Goal: Task Accomplishment & Management: Manage account settings

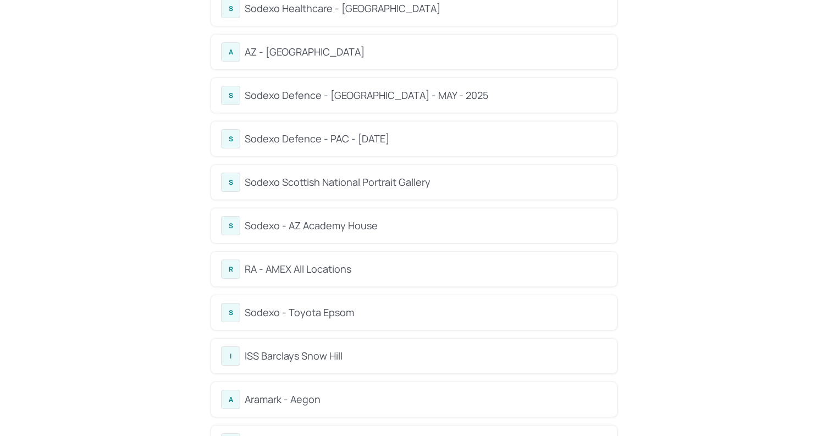
scroll to position [521, 0]
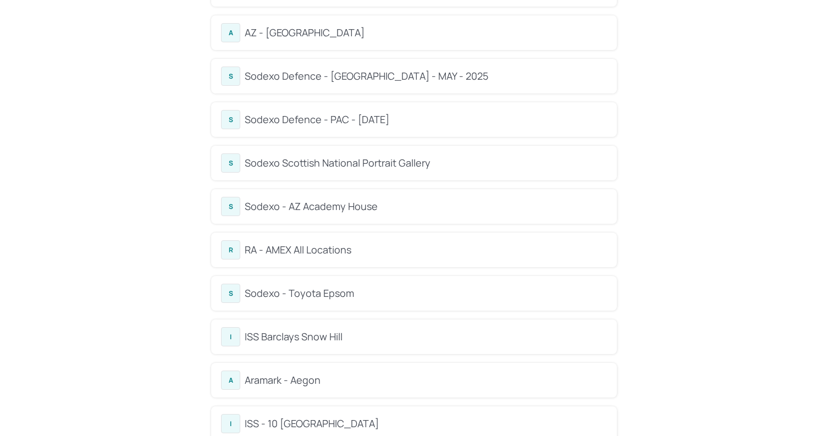
click at [385, 211] on div "Sodexo - AZ Academy House" at bounding box center [426, 206] width 362 height 15
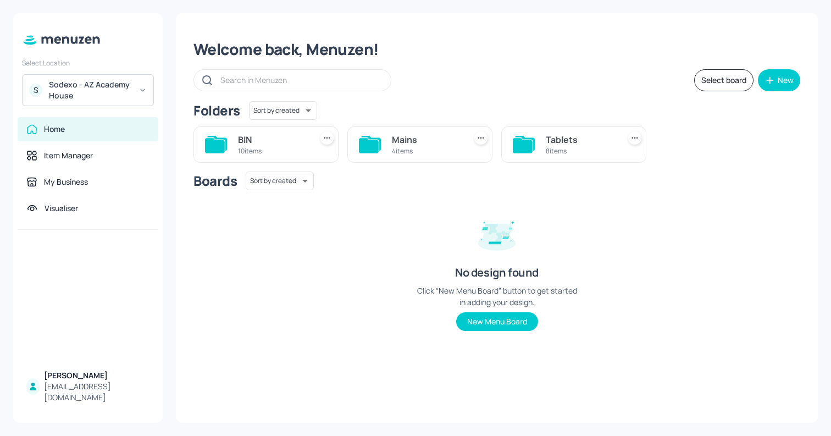
click at [563, 144] on div "Tablets" at bounding box center [580, 139] width 69 height 13
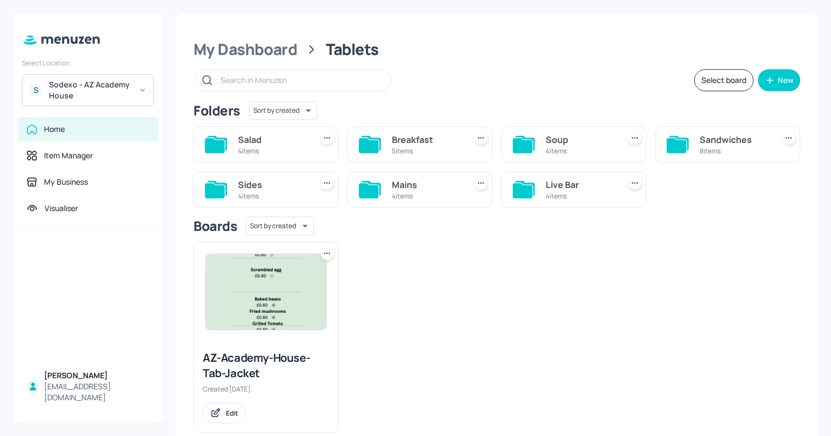
click at [564, 146] on div "Soup" at bounding box center [580, 139] width 69 height 13
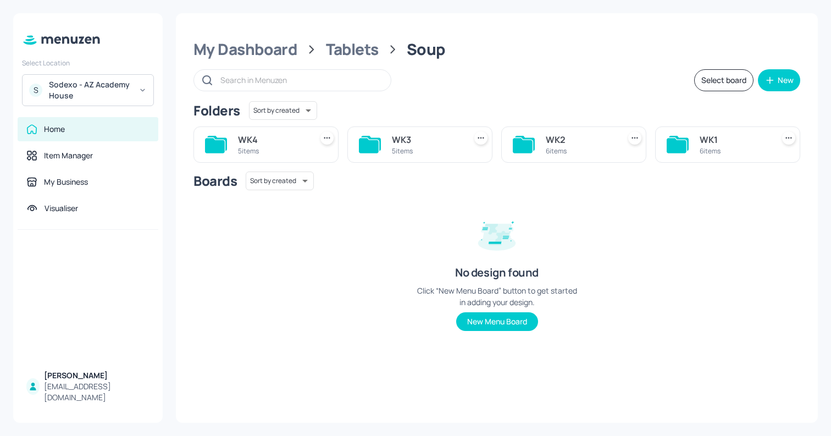
click at [694, 146] on div "WK1 6 items" at bounding box center [727, 144] width 145 height 36
click at [705, 136] on div "WK1" at bounding box center [734, 139] width 69 height 13
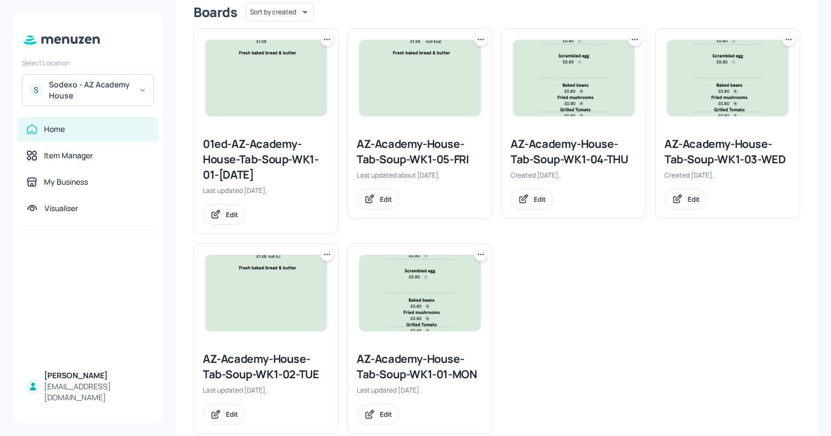
scroll to position [286, 0]
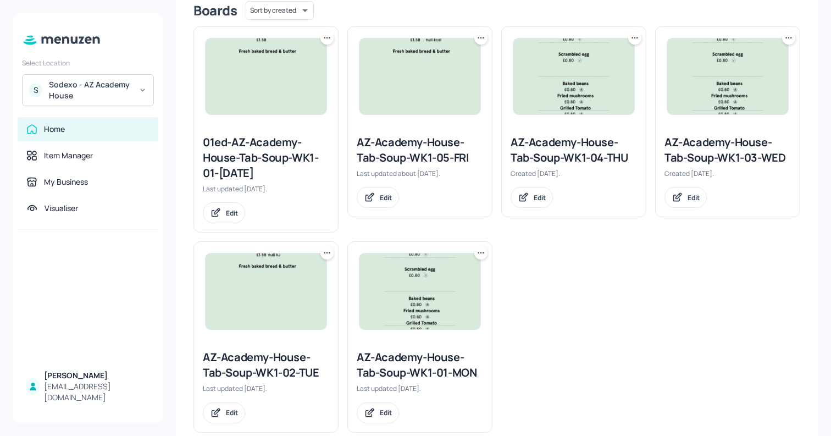
click at [562, 114] on img at bounding box center [574, 76] width 121 height 76
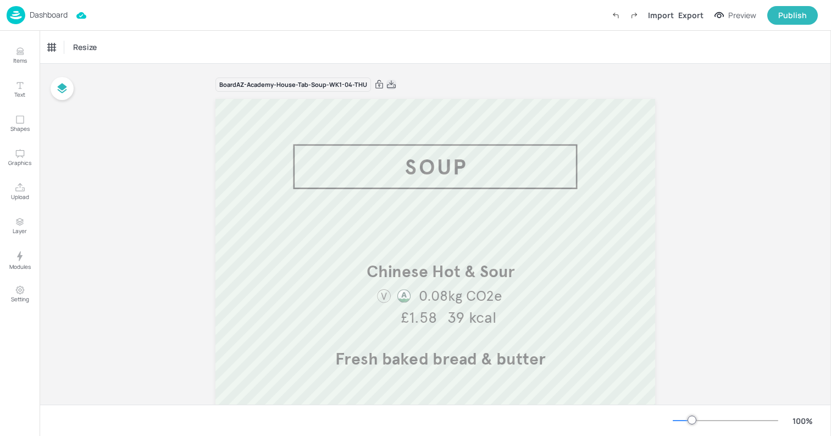
click at [389, 85] on icon at bounding box center [391, 84] width 10 height 11
click at [58, 19] on p "Dashboard" at bounding box center [49, 15] width 38 height 8
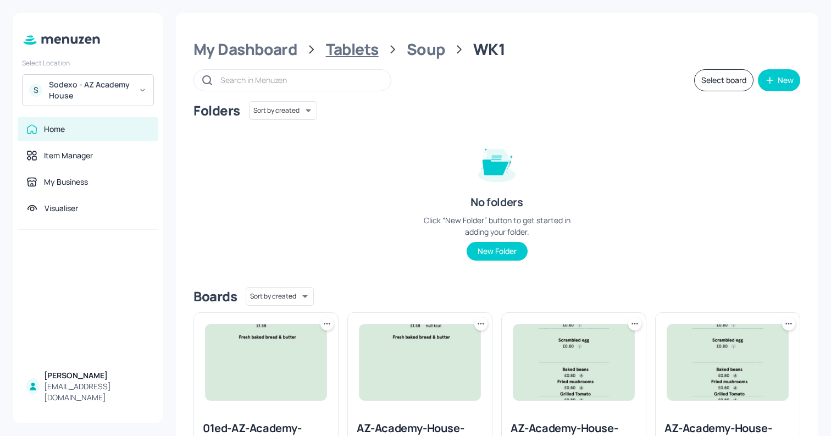
click at [353, 45] on div "Tablets" at bounding box center [352, 50] width 53 height 20
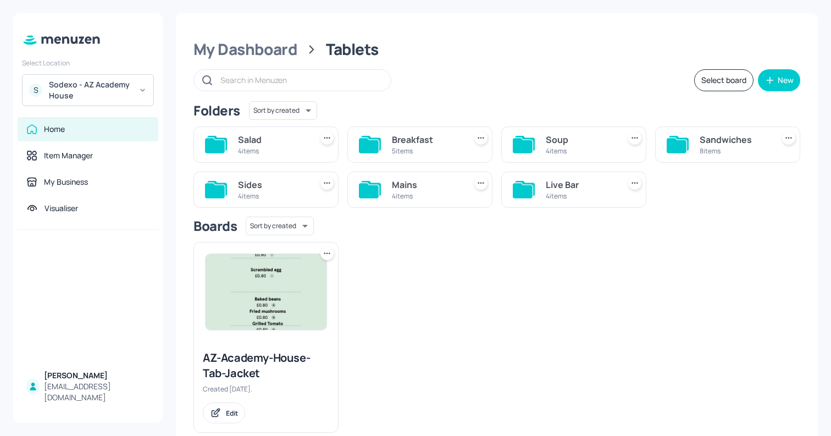
click at [586, 199] on div "4 items" at bounding box center [580, 195] width 69 height 9
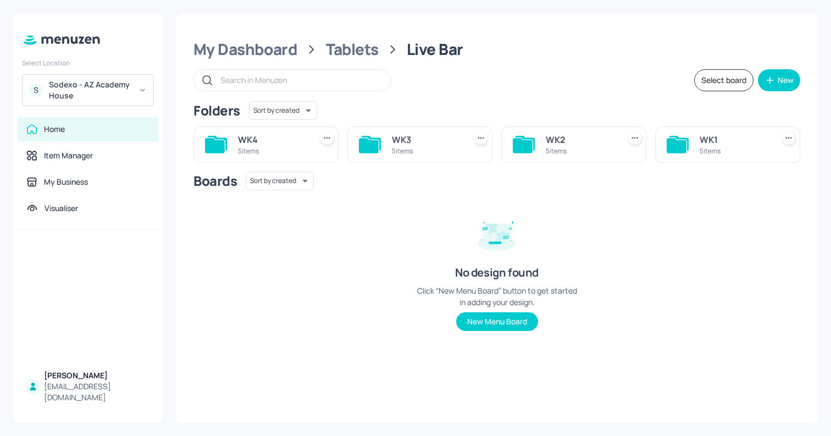
click at [703, 147] on div "5 items" at bounding box center [734, 150] width 69 height 9
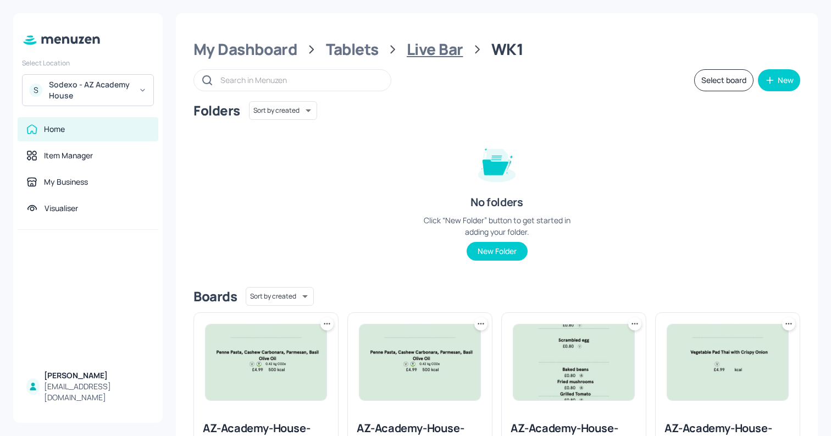
click at [448, 45] on div "Live Bar" at bounding box center [435, 50] width 57 height 20
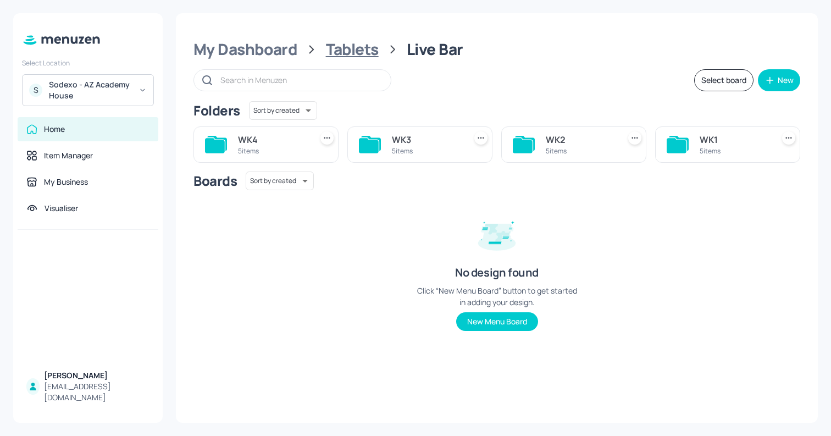
click at [350, 48] on div "Tablets" at bounding box center [352, 50] width 53 height 20
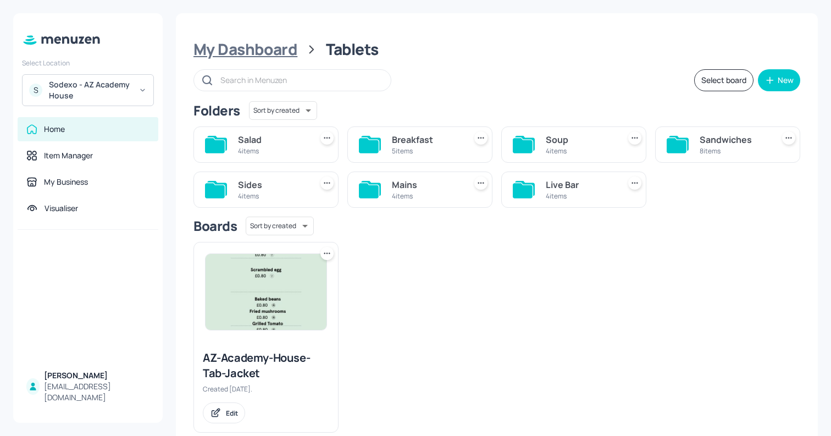
click at [278, 50] on div "My Dashboard" at bounding box center [246, 50] width 104 height 20
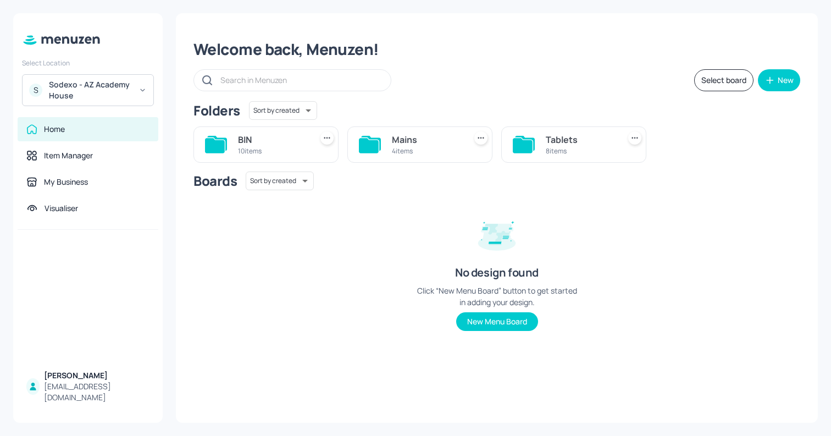
click at [582, 147] on div "8 items" at bounding box center [580, 150] width 69 height 9
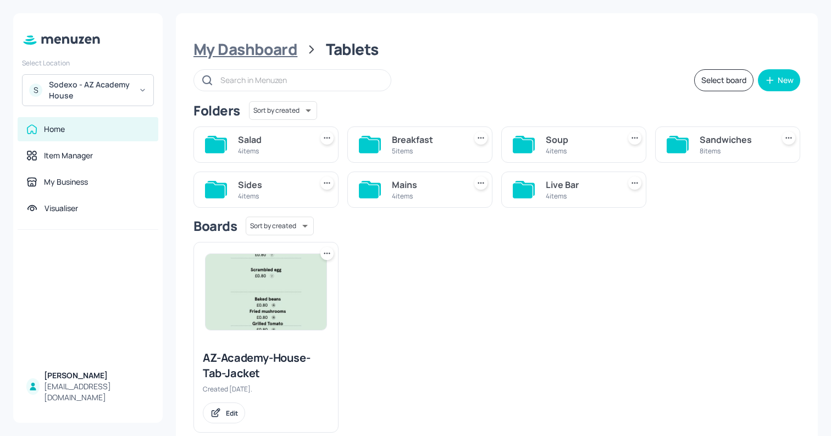
click at [264, 43] on div "My Dashboard" at bounding box center [246, 50] width 104 height 20
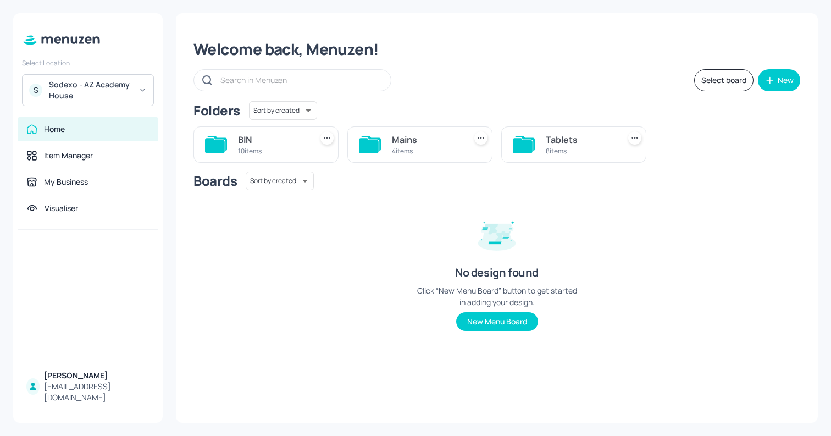
click at [280, 141] on div "BIN" at bounding box center [272, 139] width 69 height 13
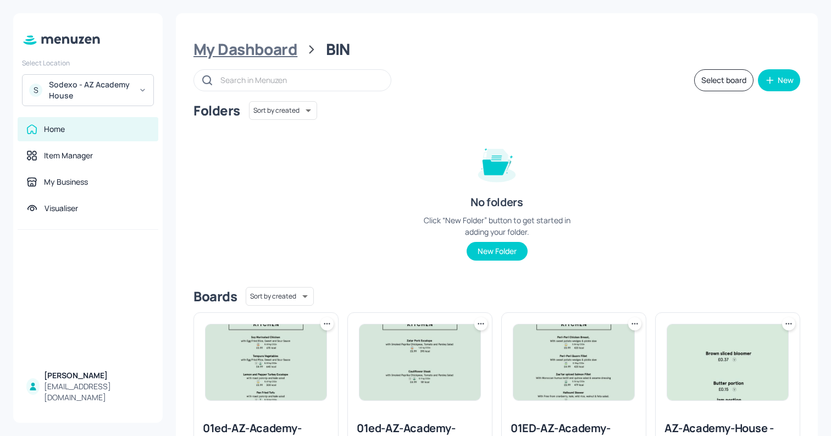
click at [277, 52] on div "My Dashboard" at bounding box center [246, 50] width 104 height 20
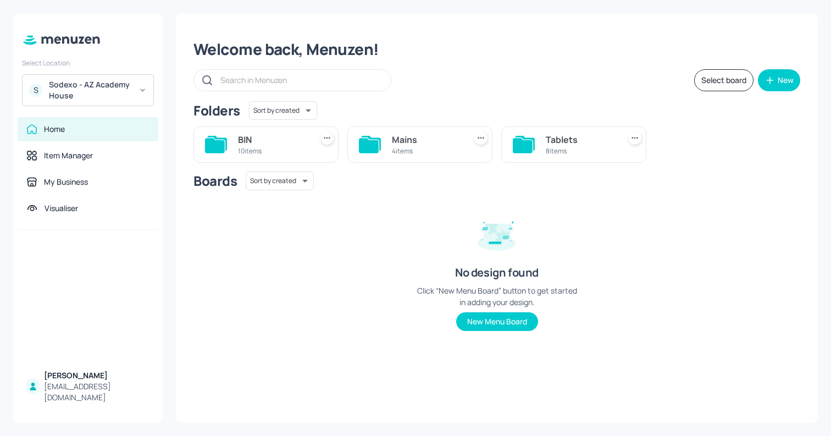
click at [377, 143] on icon at bounding box center [369, 145] width 20 height 15
click at [716, 152] on div "5 items" at bounding box center [734, 150] width 69 height 9
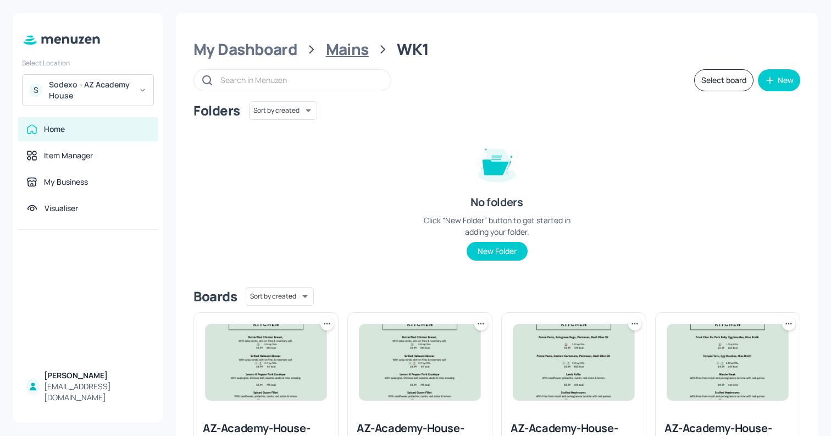
click at [350, 48] on div "Mains" at bounding box center [347, 50] width 43 height 20
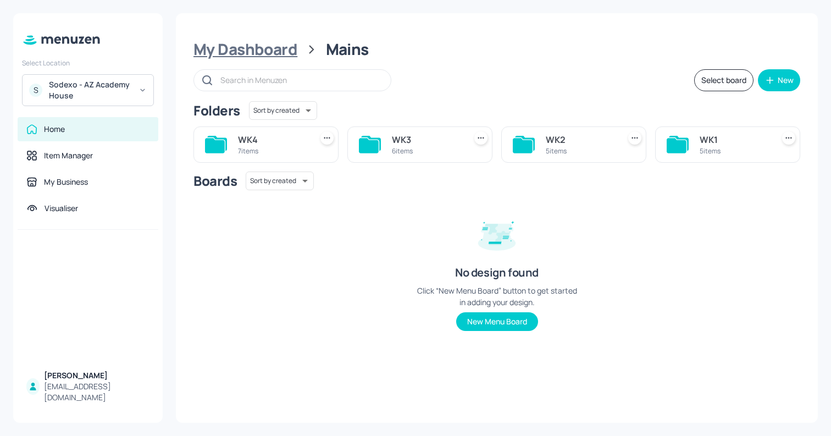
click at [260, 52] on div "My Dashboard" at bounding box center [246, 50] width 104 height 20
click at [587, 146] on div "8 items" at bounding box center [580, 150] width 69 height 9
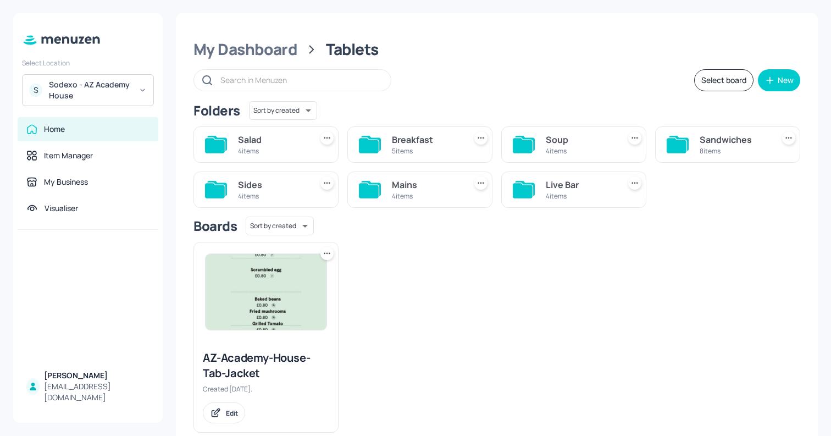
click at [552, 184] on div "Live Bar" at bounding box center [580, 184] width 69 height 13
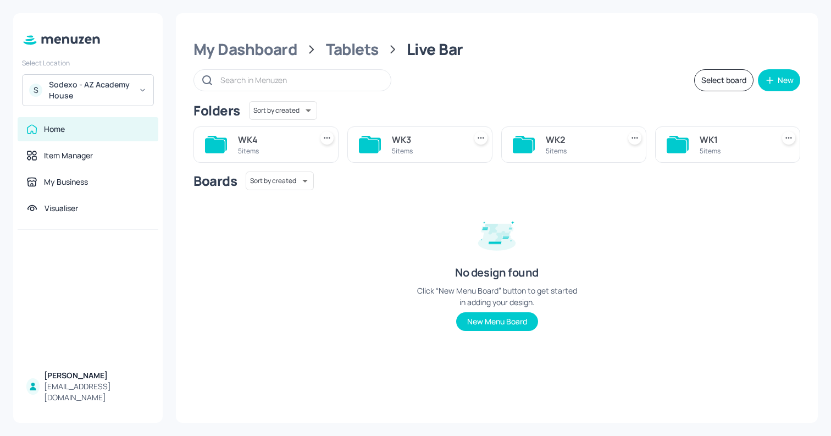
click at [703, 148] on div "5 items" at bounding box center [734, 150] width 69 height 9
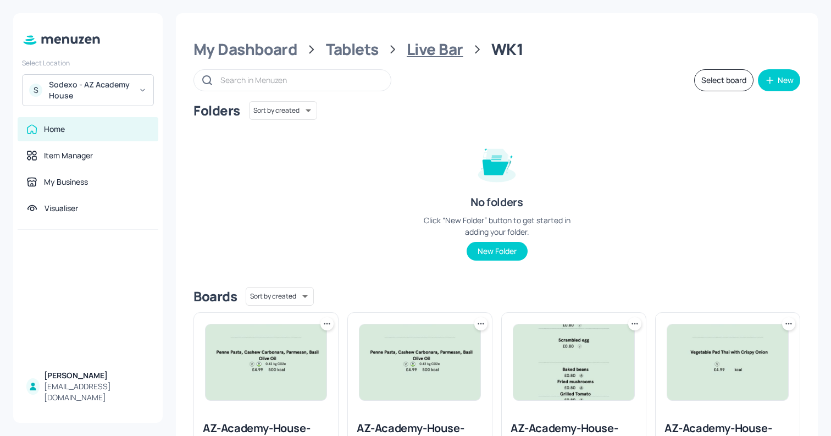
click at [435, 45] on div "Live Bar" at bounding box center [435, 50] width 57 height 20
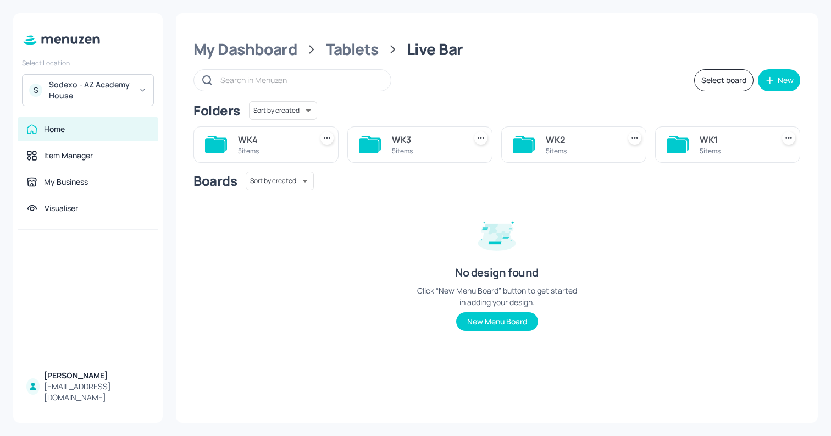
click at [281, 142] on div "WK4" at bounding box center [272, 139] width 69 height 13
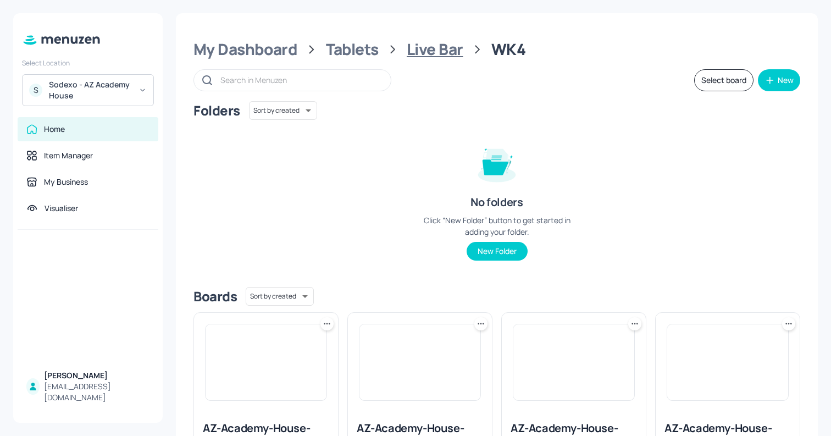
click at [429, 56] on div "Live Bar" at bounding box center [435, 50] width 57 height 20
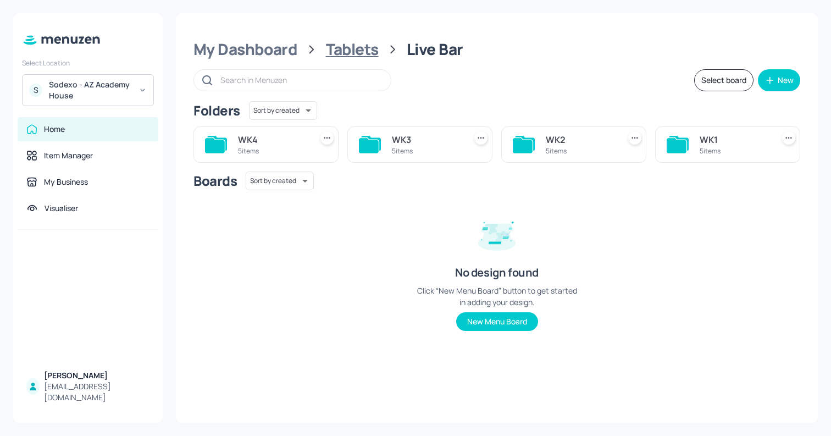
click at [369, 51] on div "Tablets" at bounding box center [352, 50] width 53 height 20
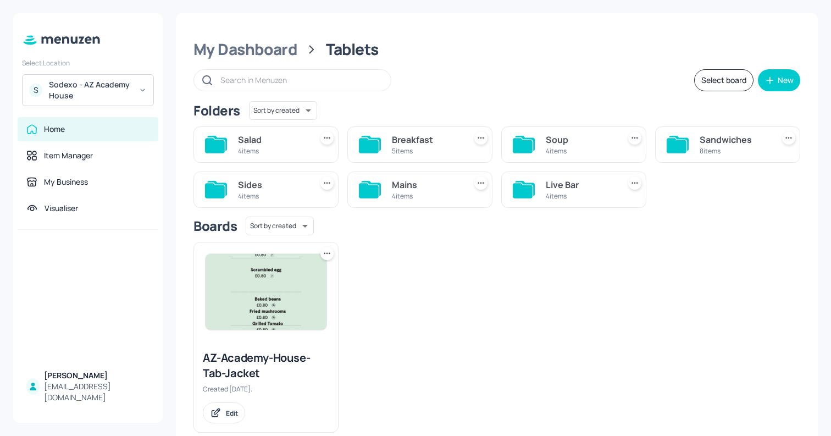
click at [280, 182] on div "Sides" at bounding box center [272, 184] width 69 height 13
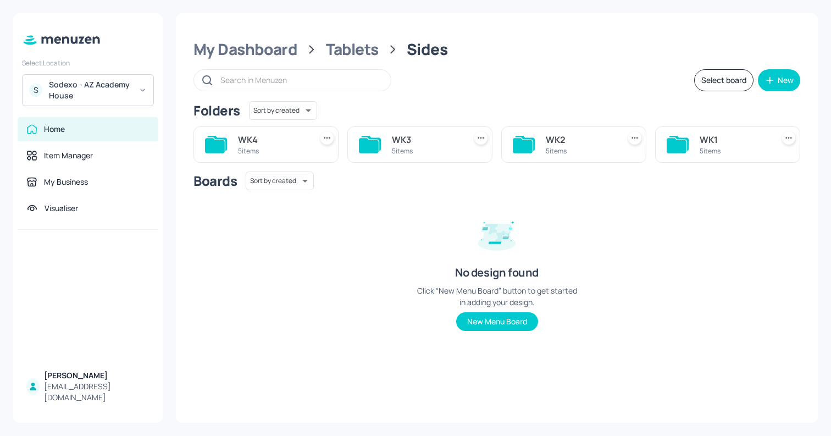
click at [695, 167] on div "Folders Sort by created id ​ WK4 5 items WK3 5 items WK2 5 items WK1 5 items Bo…" at bounding box center [497, 224] width 607 height 247
click at [707, 145] on div "WK1" at bounding box center [734, 139] width 69 height 13
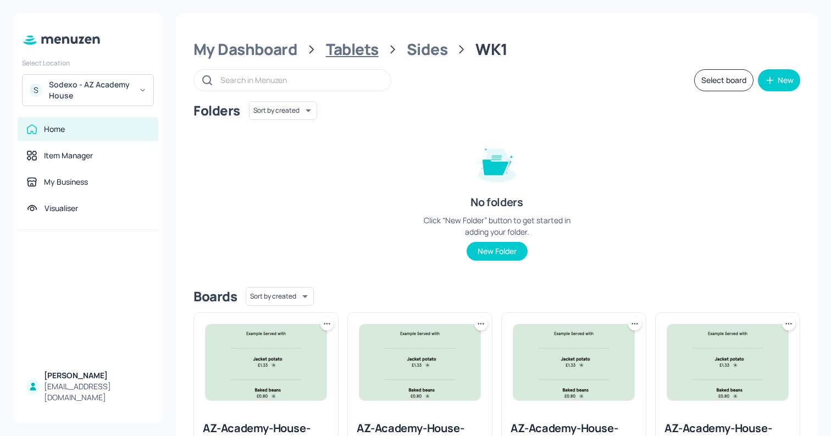
click at [363, 52] on div "Tablets" at bounding box center [352, 50] width 53 height 20
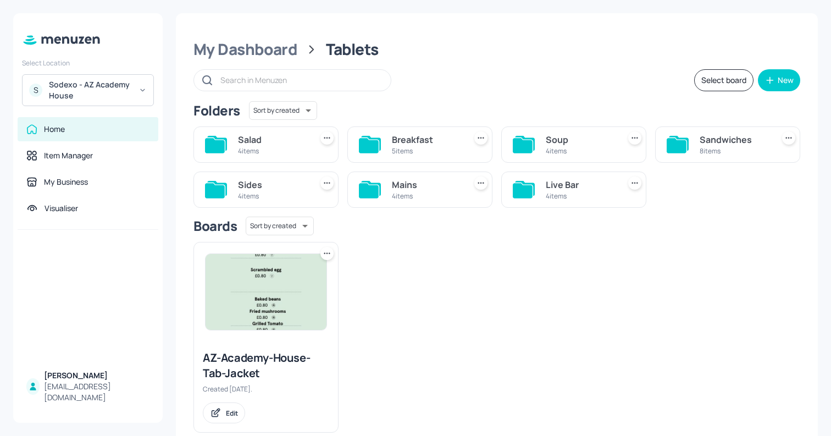
click at [557, 187] on div "Live Bar" at bounding box center [580, 184] width 69 height 13
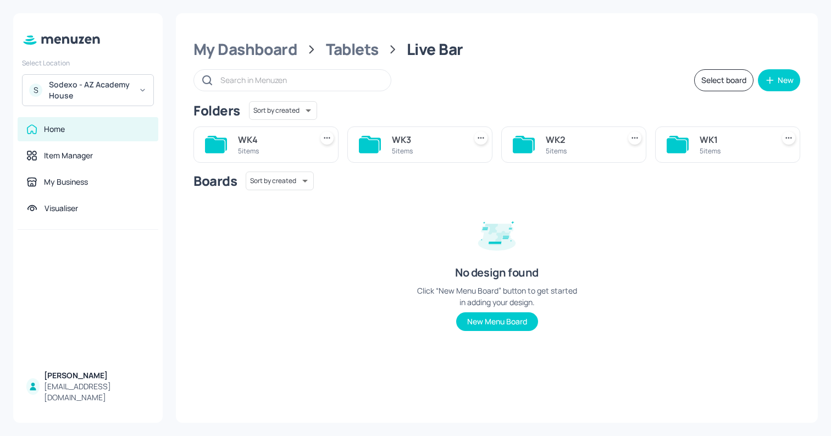
click at [727, 147] on div "5 items" at bounding box center [734, 150] width 69 height 9
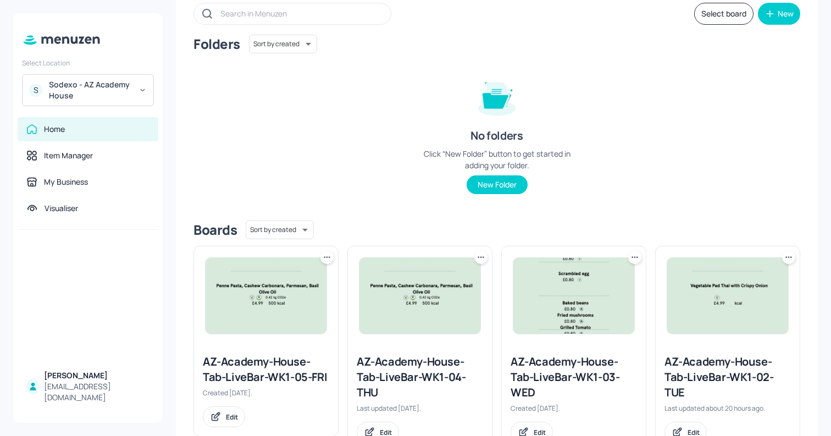
scroll to position [27, 0]
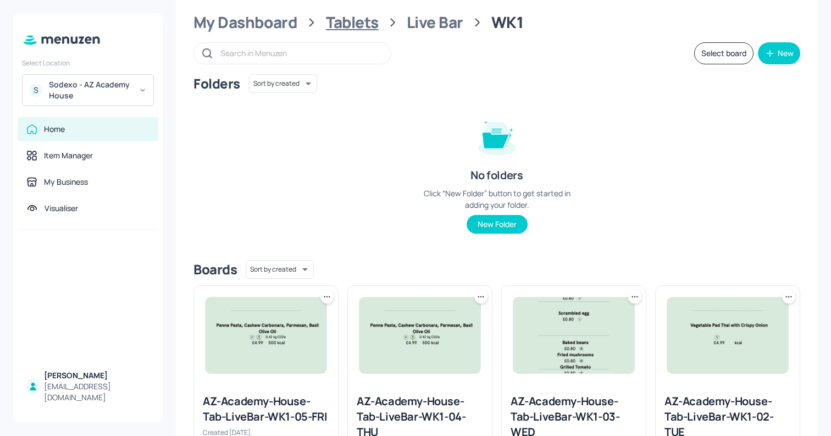
click at [355, 32] on div "Tablets" at bounding box center [352, 23] width 53 height 20
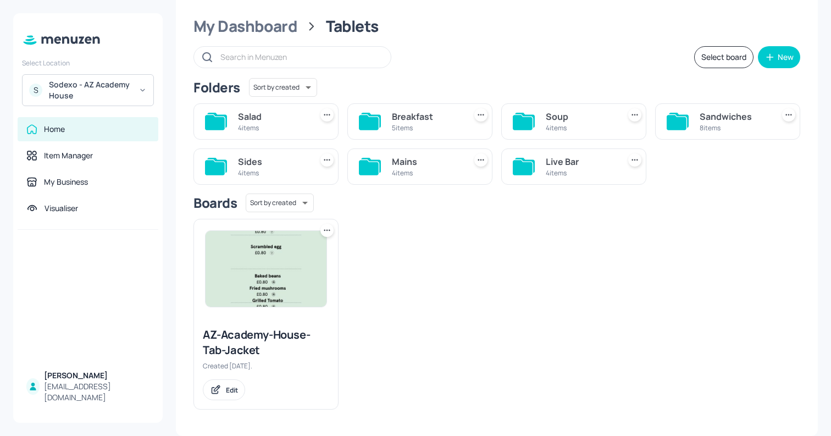
click at [412, 160] on div "Mains" at bounding box center [426, 161] width 69 height 13
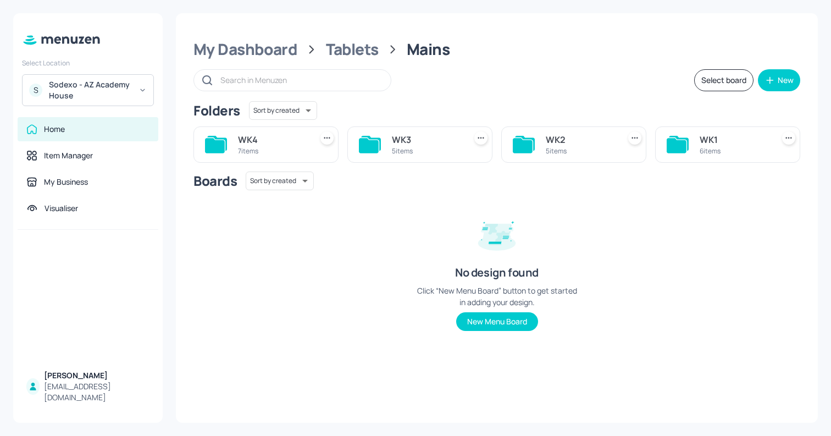
click at [729, 148] on div "6 items" at bounding box center [734, 150] width 69 height 9
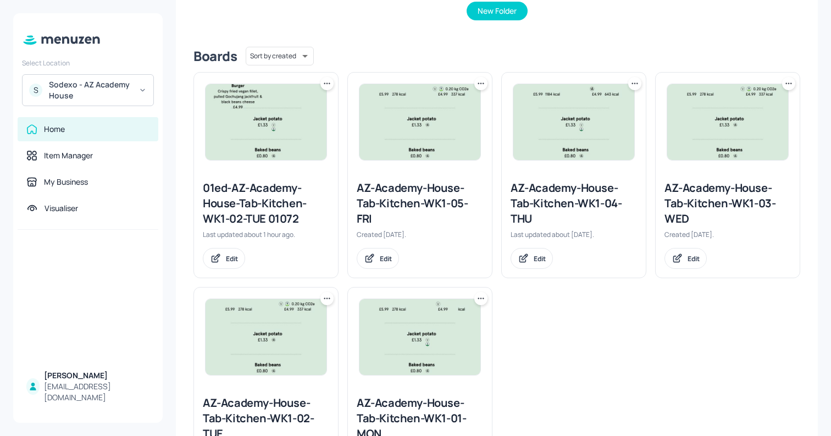
scroll to position [246, 0]
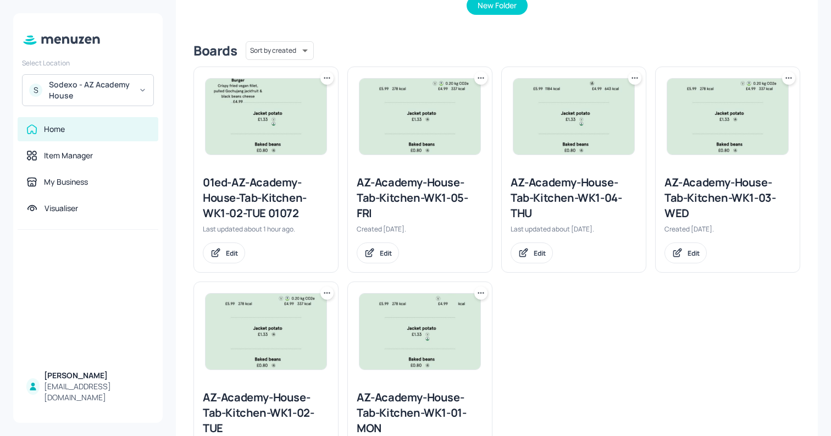
click at [276, 132] on img at bounding box center [266, 117] width 121 height 76
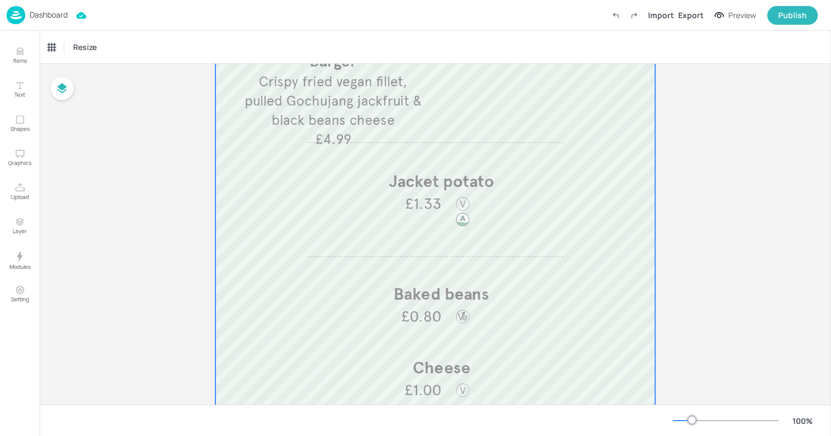
scroll to position [248, 0]
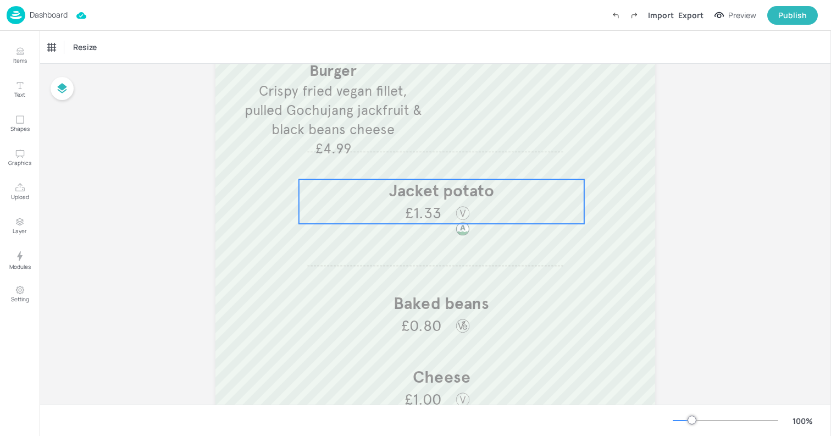
click at [435, 201] on p "Jacket potato" at bounding box center [441, 190] width 285 height 23
click at [81, 54] on div "Jacket potato" at bounding box center [75, 47] width 62 height 19
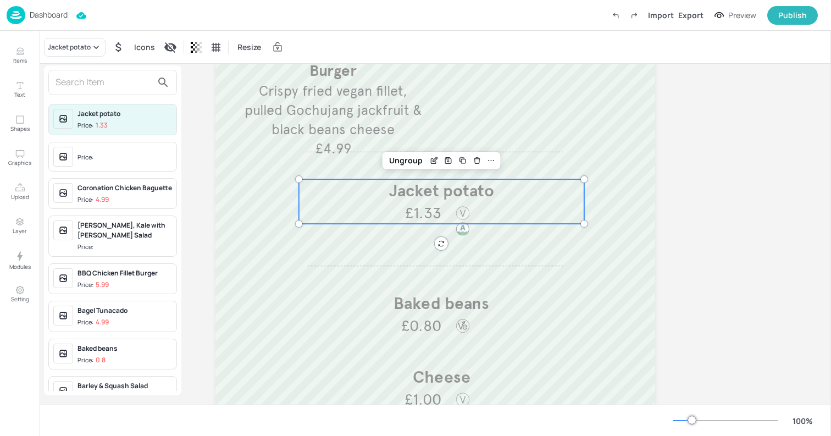
click at [117, 89] on input "text" at bounding box center [104, 83] width 97 height 18
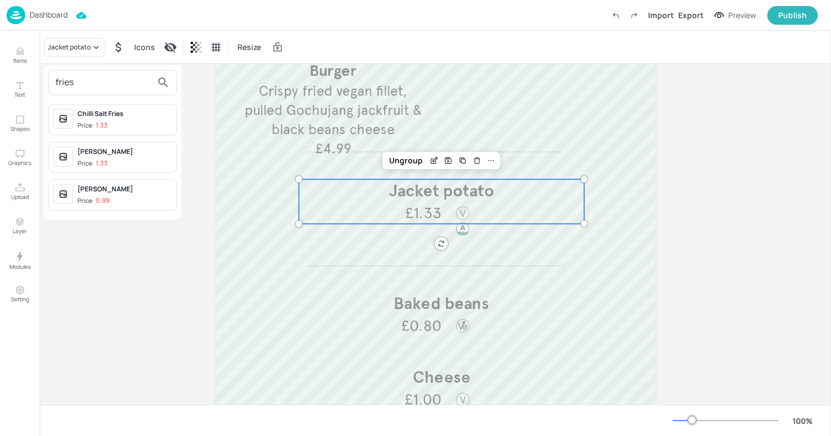
type input "fries"
click at [96, 45] on div at bounding box center [415, 218] width 831 height 436
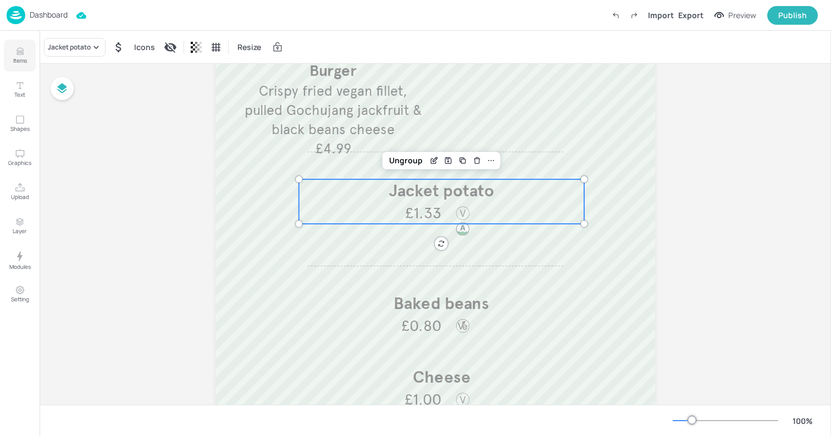
click at [15, 60] on p "Items" at bounding box center [20, 61] width 14 height 8
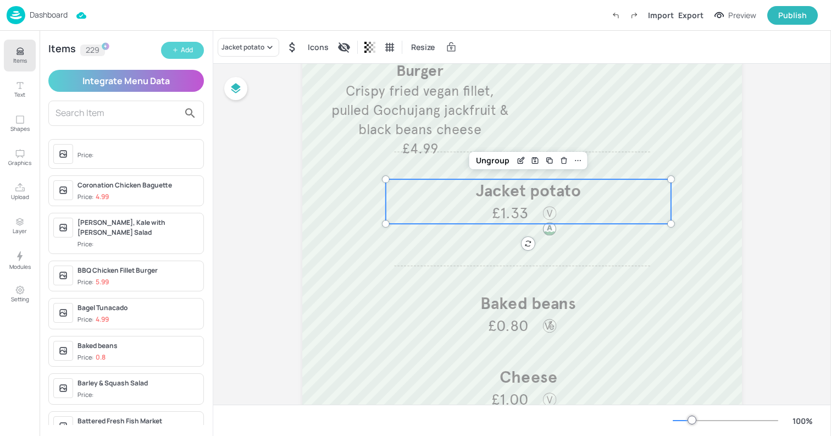
click at [194, 51] on button "Add" at bounding box center [182, 50] width 43 height 17
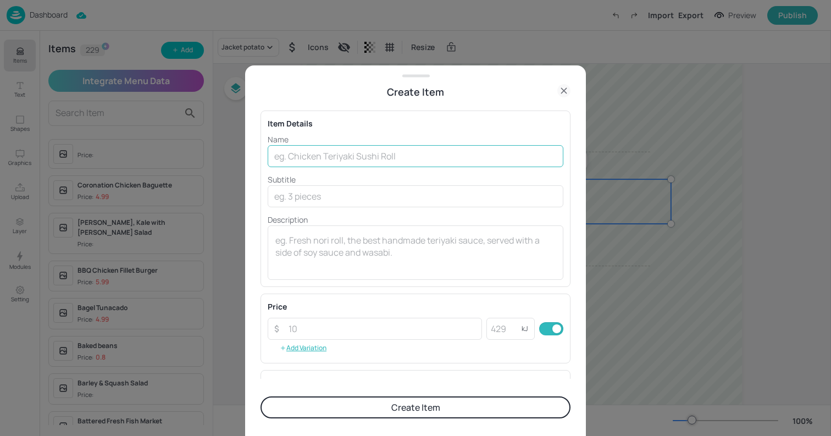
click at [386, 158] on input "text" at bounding box center [416, 156] width 296 height 22
type input "Fries"
click at [437, 414] on button "Create Item" at bounding box center [416, 407] width 310 height 22
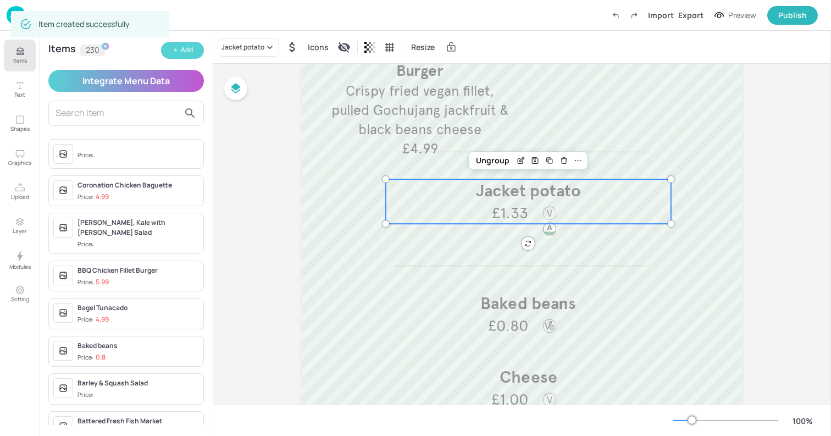
click at [179, 49] on button "Add" at bounding box center [182, 50] width 43 height 17
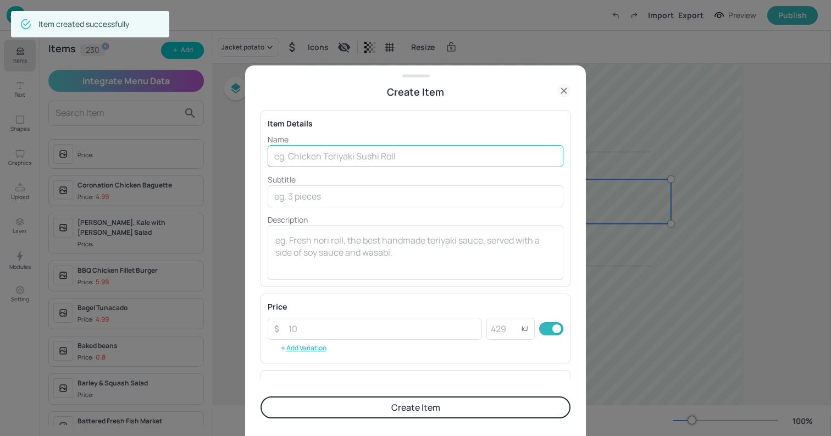
click at [339, 158] on input "text" at bounding box center [416, 156] width 296 height 22
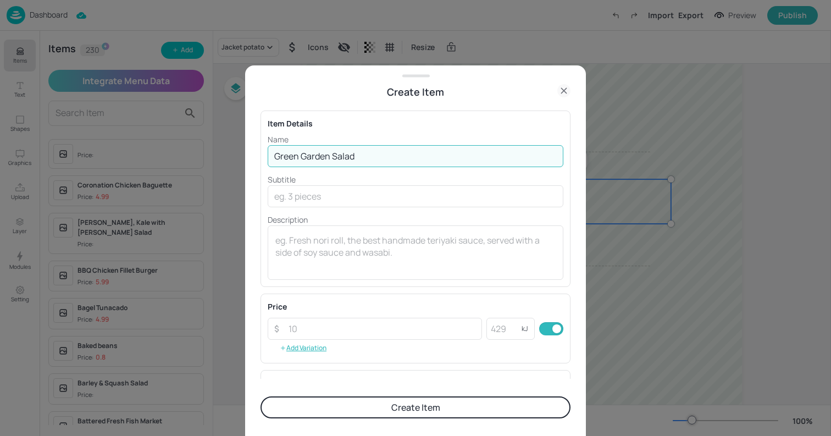
type input "Green Garden Salad"
click at [386, 408] on button "Create Item" at bounding box center [416, 407] width 310 height 22
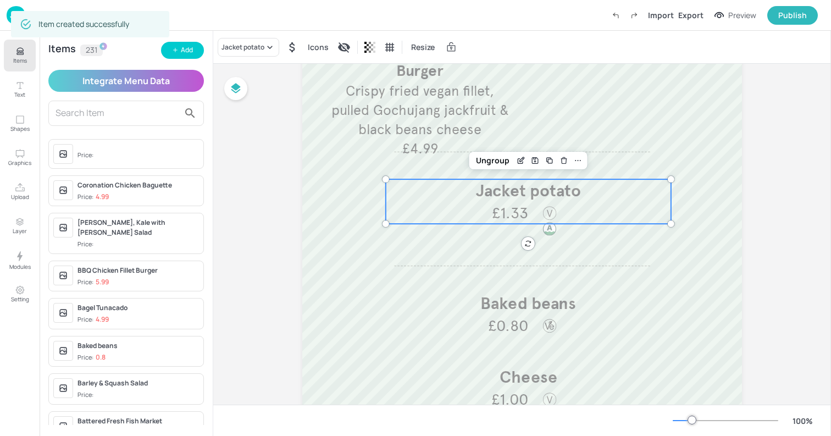
click at [188, 49] on div "Add" at bounding box center [187, 50] width 12 height 10
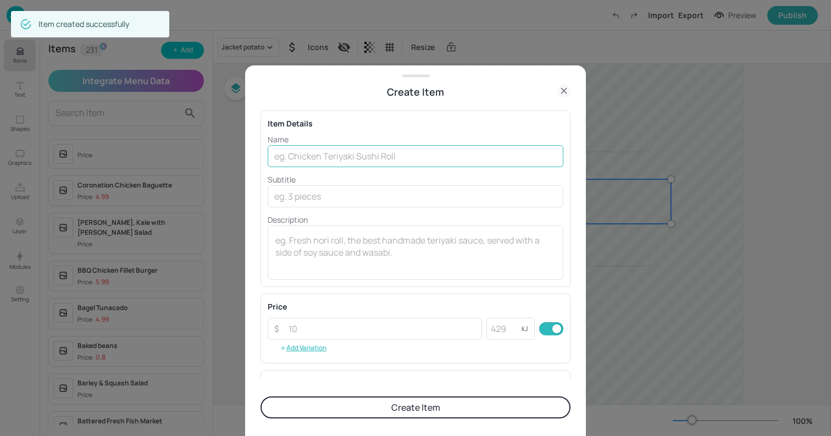
click at [404, 153] on input "text" at bounding box center [416, 156] width 296 height 22
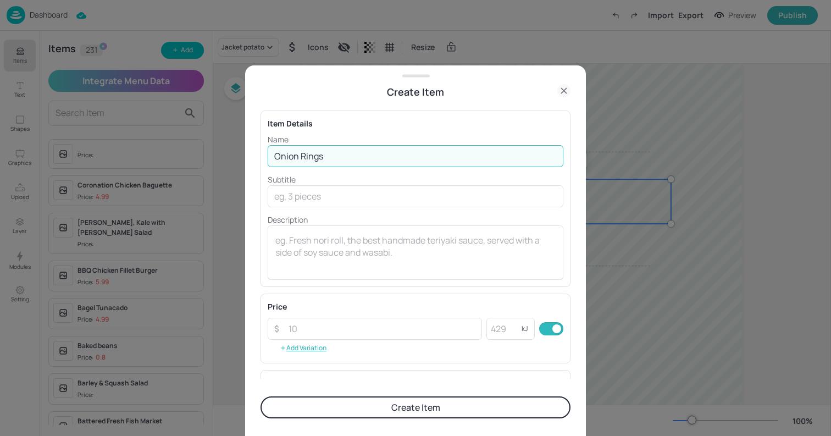
type input "Onion Rings"
click at [482, 406] on button "Create Item" at bounding box center [416, 407] width 310 height 22
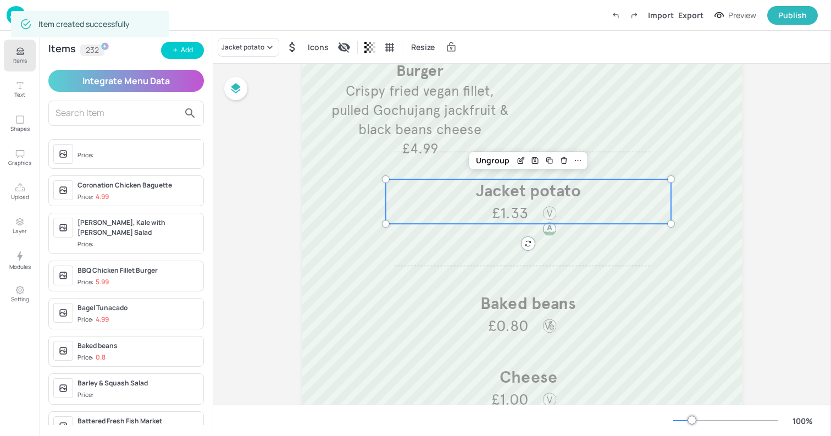
click at [21, 52] on icon "Items" at bounding box center [19, 52] width 7 height 1
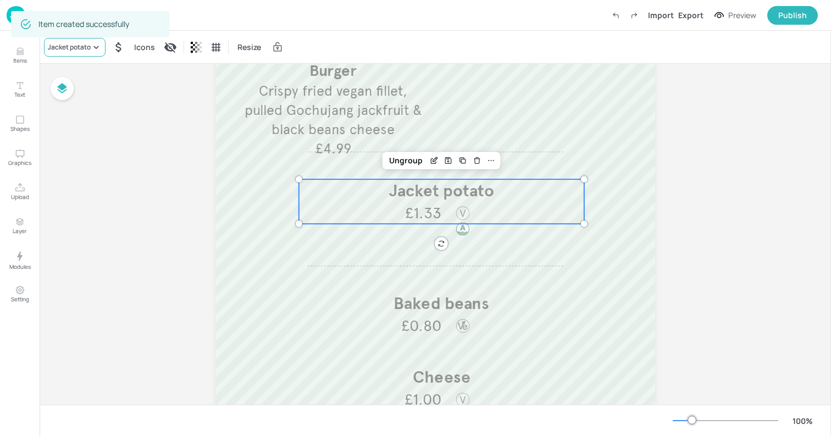
click at [90, 49] on div "Jacket potato" at bounding box center [69, 47] width 43 height 10
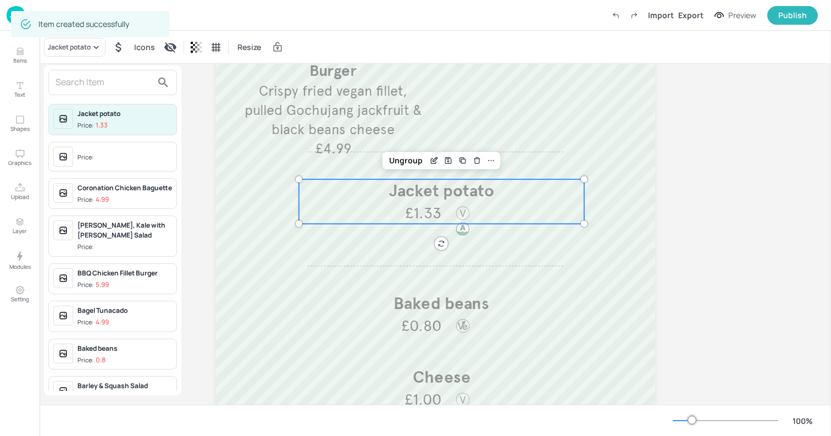
click at [93, 79] on input "text" at bounding box center [104, 83] width 97 height 18
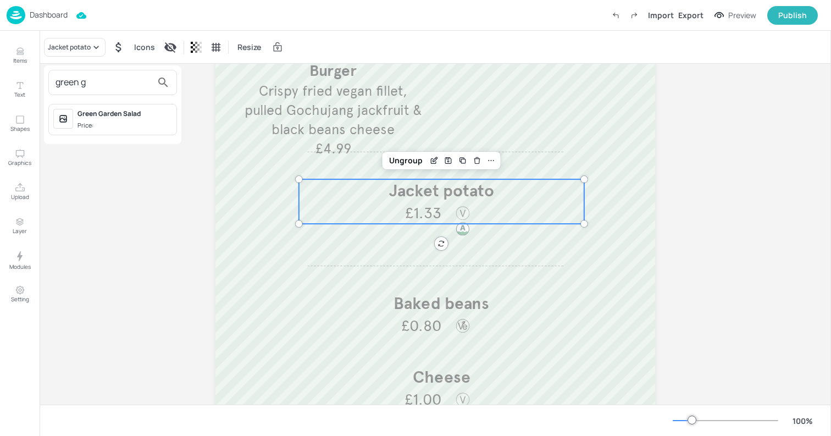
click at [104, 79] on input "green g" at bounding box center [104, 83] width 97 height 18
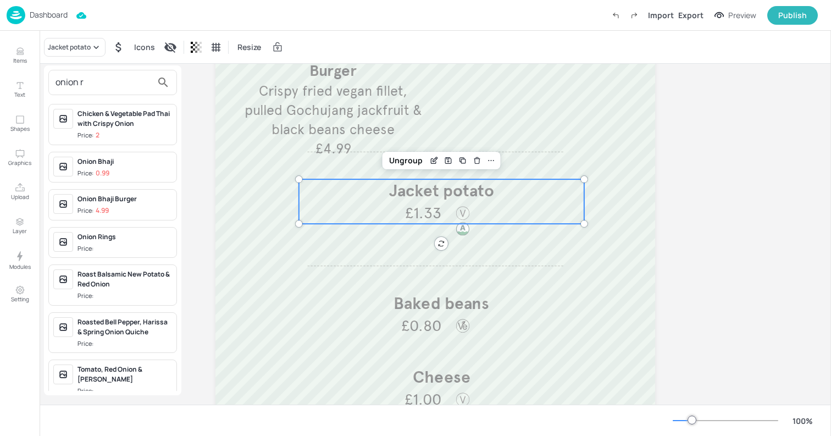
type input "onion ri"
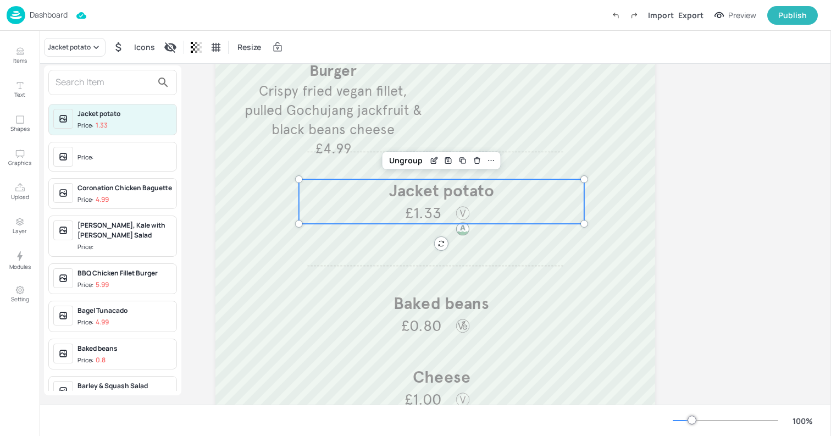
click at [408, 191] on div at bounding box center [415, 218] width 831 height 436
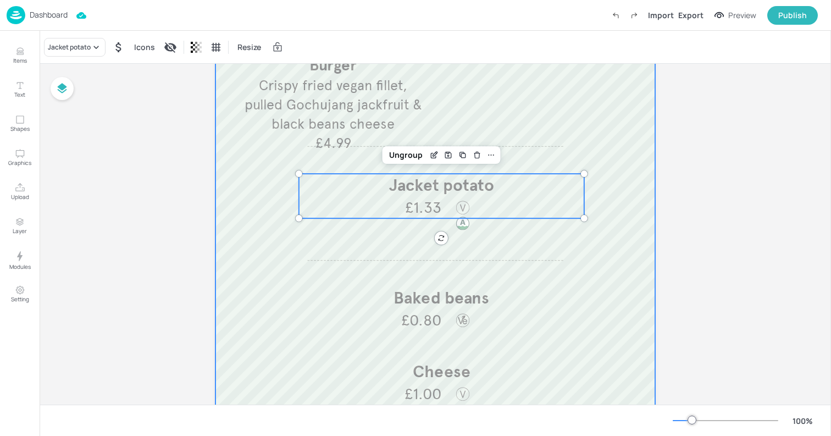
scroll to position [253, 0]
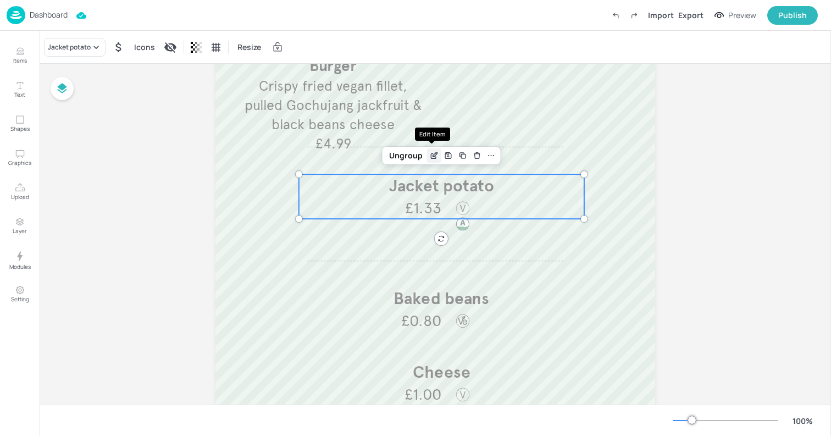
click at [432, 158] on icon "Edit Item" at bounding box center [433, 156] width 5 height 5
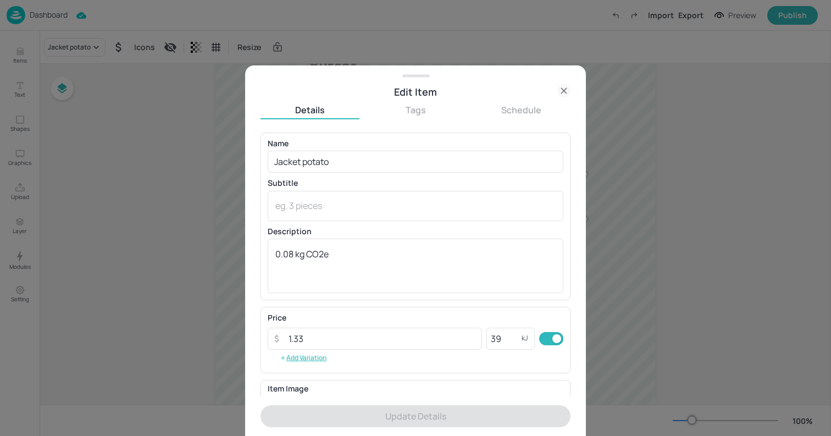
click at [564, 87] on icon at bounding box center [563, 90] width 13 height 13
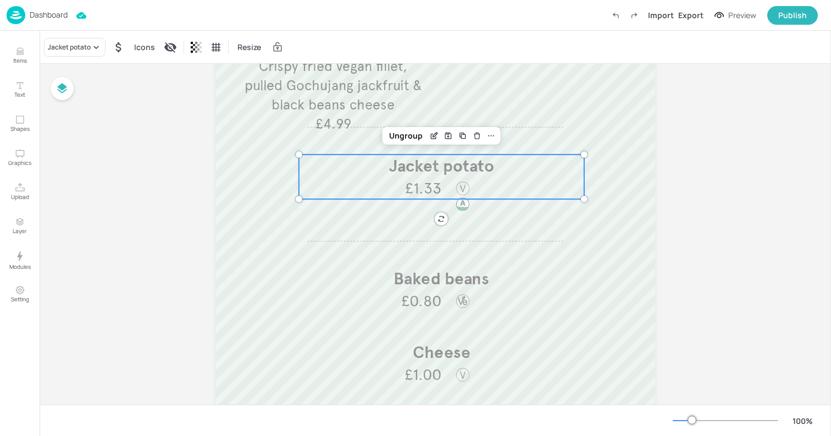
scroll to position [286, 0]
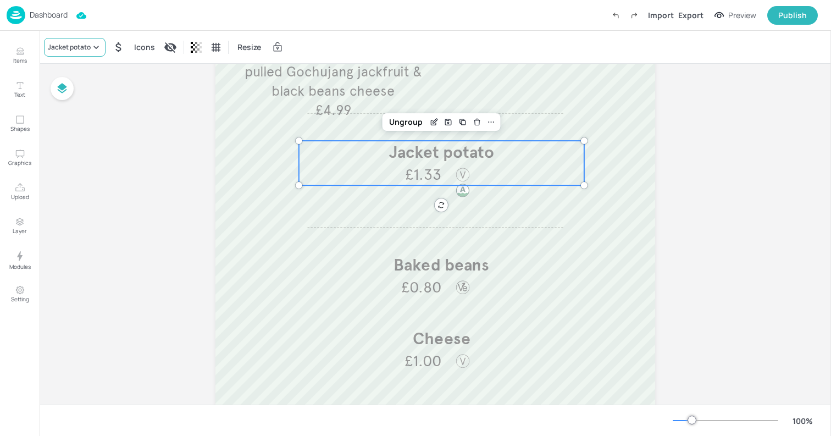
click at [91, 44] on icon at bounding box center [96, 47] width 11 height 11
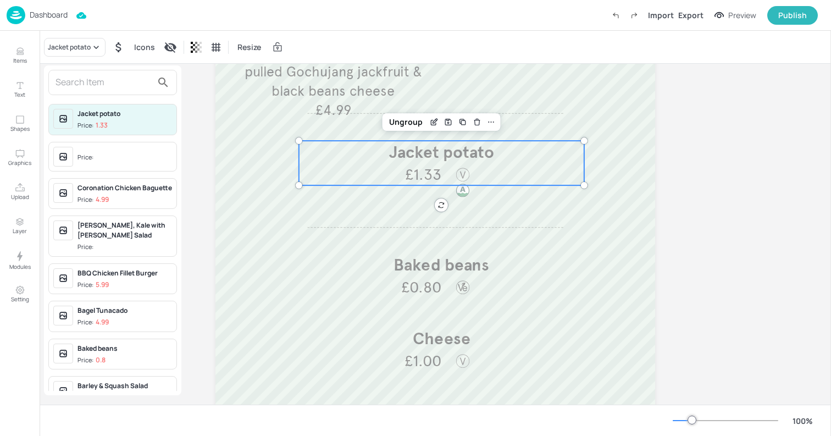
click at [120, 82] on input "text" at bounding box center [104, 83] width 97 height 18
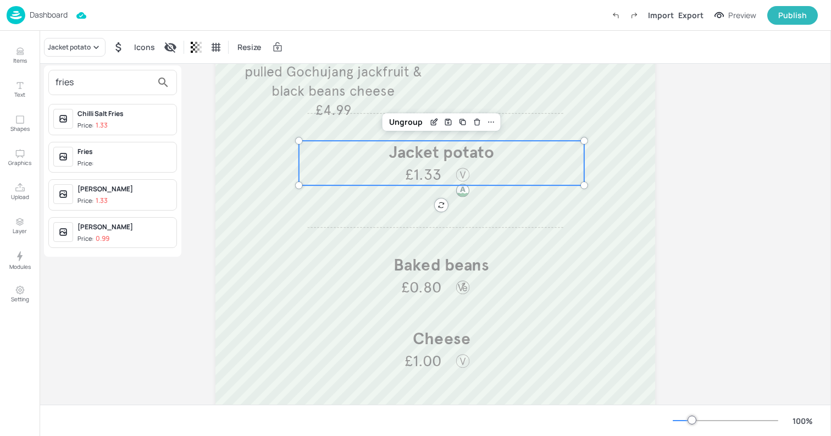
type input "fries"
click at [139, 156] on div "Fries" at bounding box center [125, 152] width 95 height 10
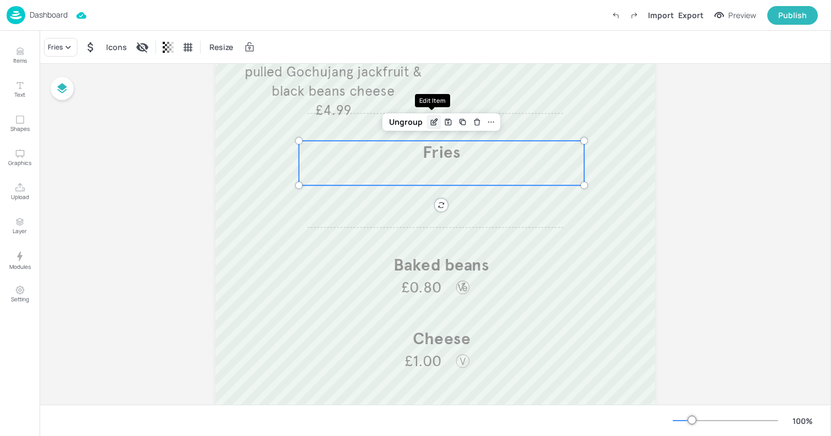
click at [435, 122] on icon "Edit Item" at bounding box center [433, 122] width 9 height 9
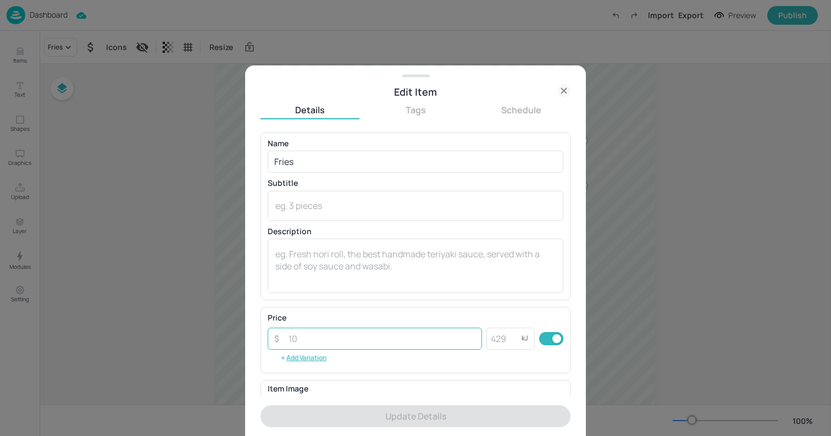
click at [365, 344] on input "number" at bounding box center [382, 339] width 200 height 22
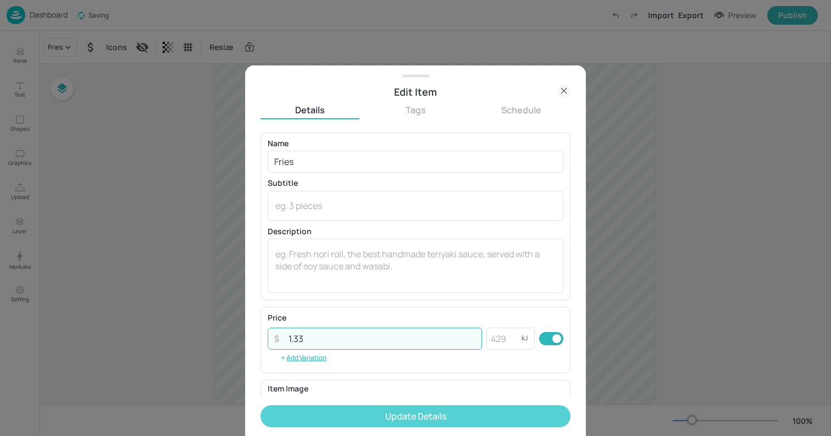
type input "1.33"
click at [431, 418] on button "Update Details" at bounding box center [416, 416] width 310 height 22
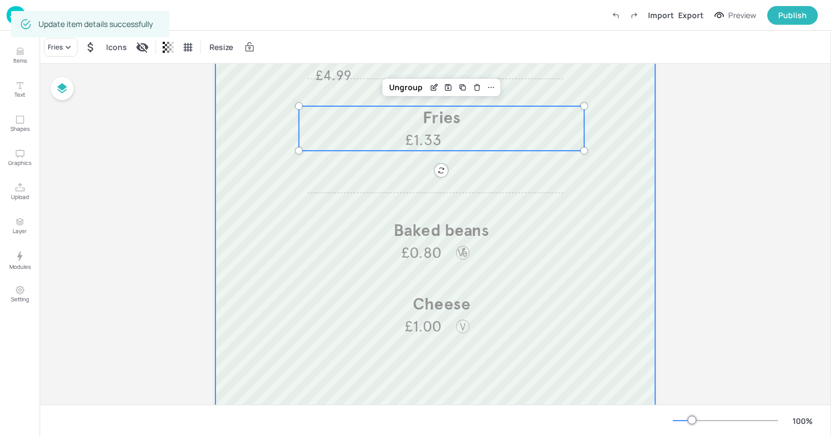
scroll to position [356, 0]
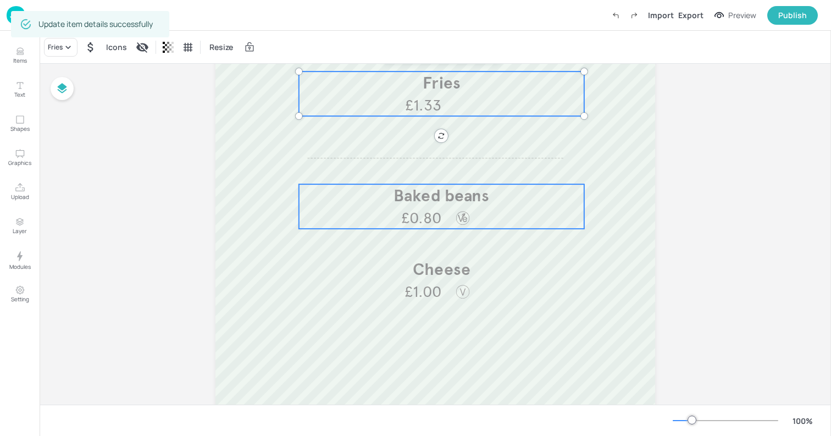
click at [379, 201] on p "Baked beans" at bounding box center [441, 195] width 285 height 23
click at [410, 109] on span "£1.33" at bounding box center [423, 105] width 36 height 21
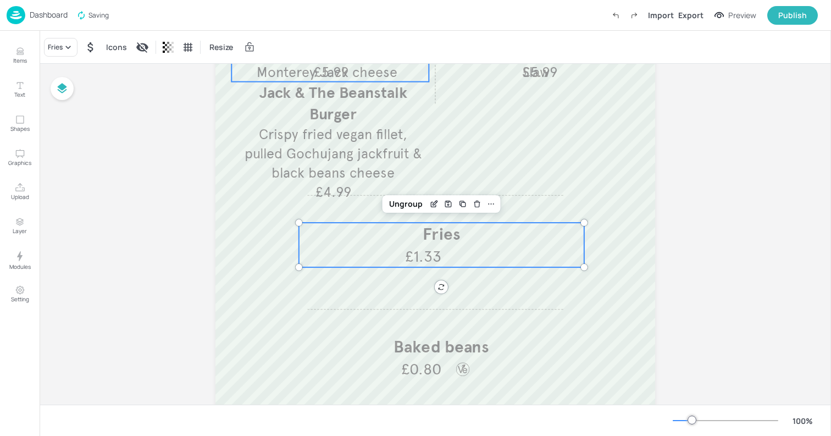
scroll to position [219, 0]
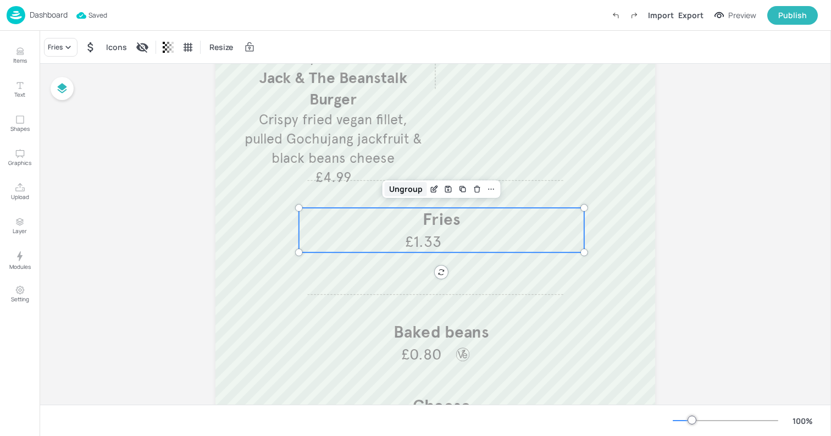
click at [405, 188] on div "Ungroup" at bounding box center [406, 189] width 42 height 14
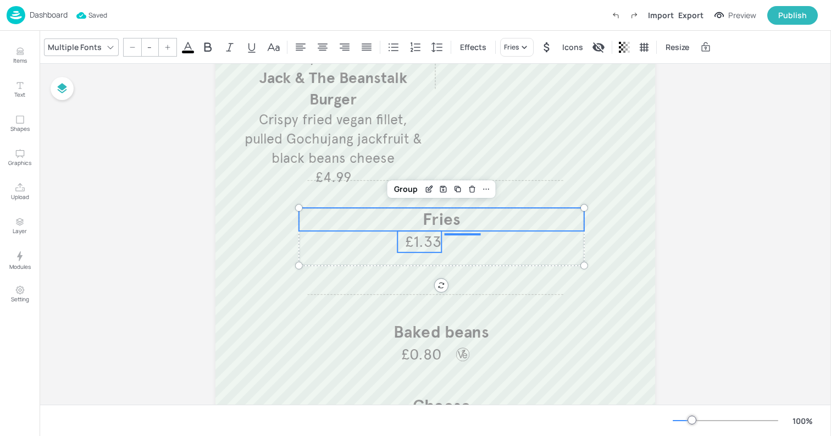
click at [432, 239] on span "£1.33" at bounding box center [423, 241] width 36 height 21
type input "28"
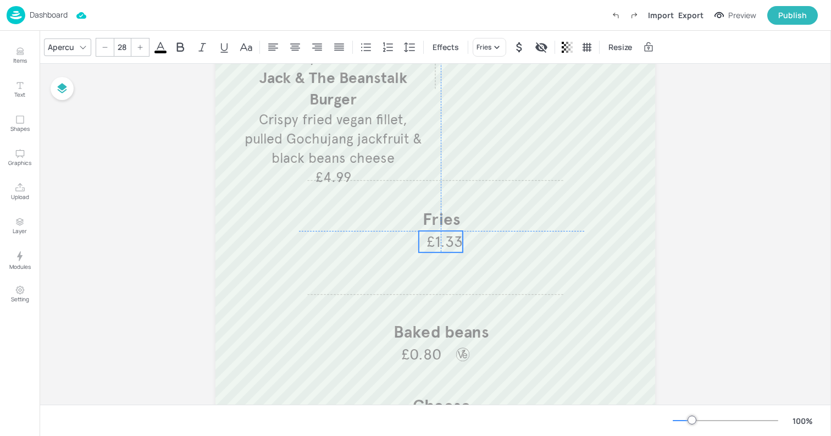
drag, startPoint x: 424, startPoint y: 239, endPoint x: 443, endPoint y: 239, distance: 19.3
click at [443, 239] on span "£1.33" at bounding box center [445, 241] width 36 height 21
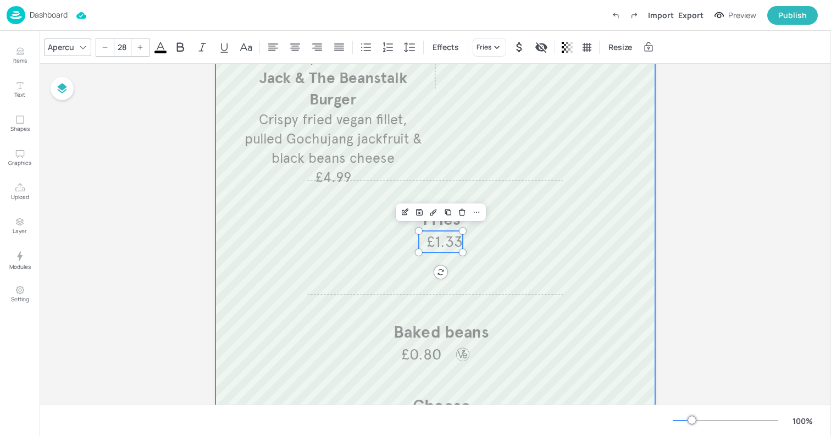
click at [313, 258] on div at bounding box center [436, 232] width 440 height 704
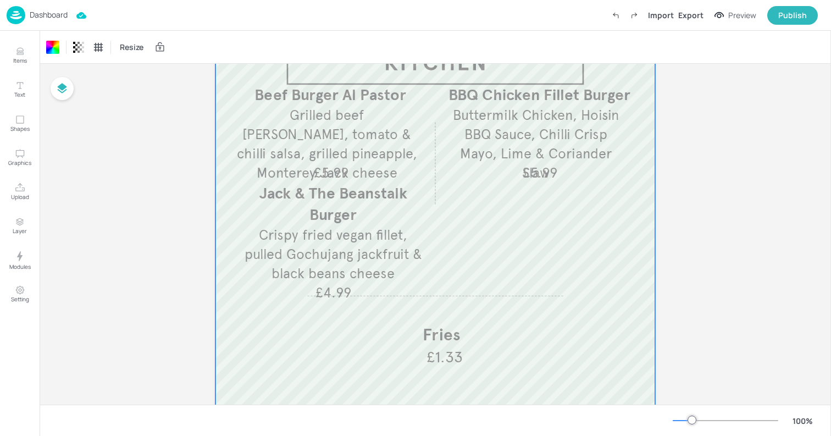
scroll to position [103, 0]
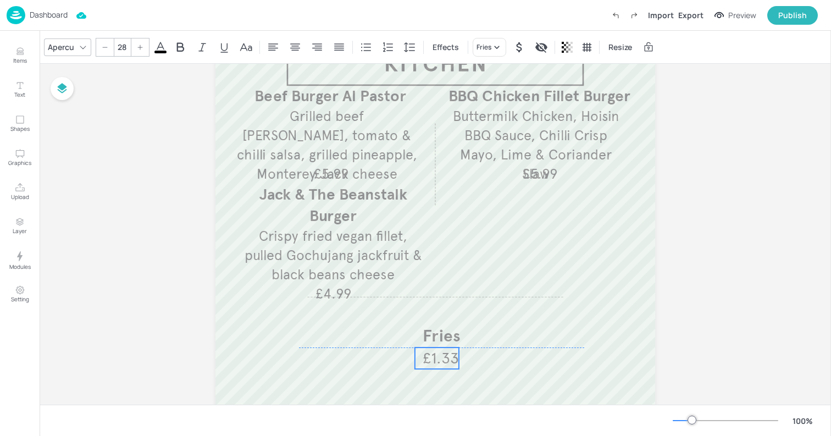
click at [444, 362] on span "£1.33" at bounding box center [441, 357] width 36 height 21
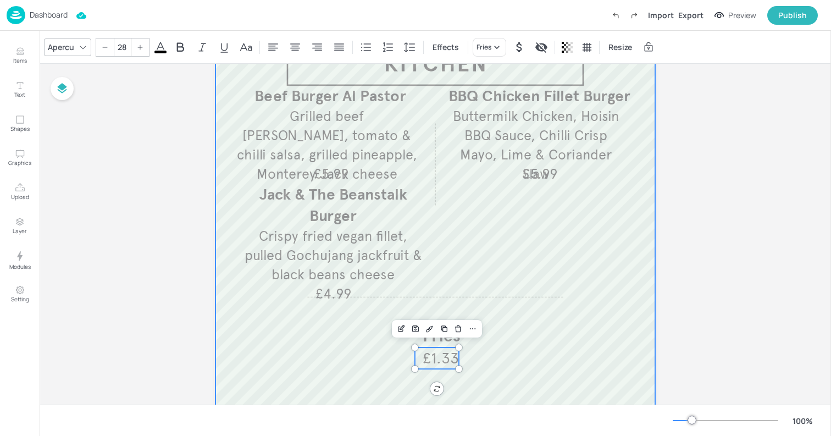
click at [498, 363] on div at bounding box center [436, 348] width 440 height 704
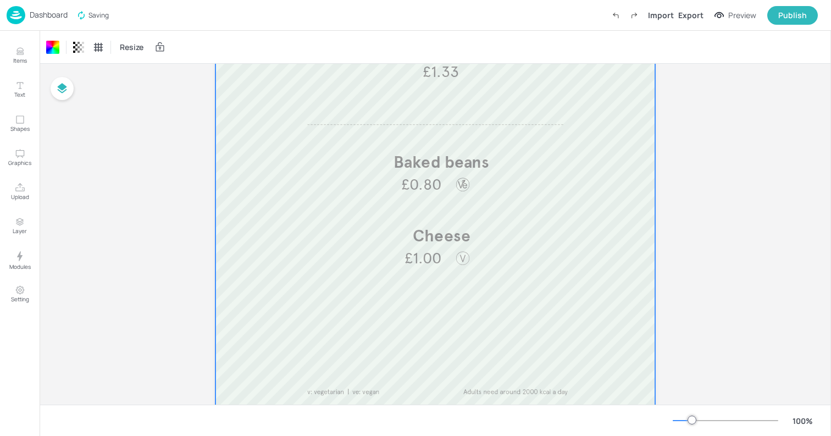
scroll to position [390, 0]
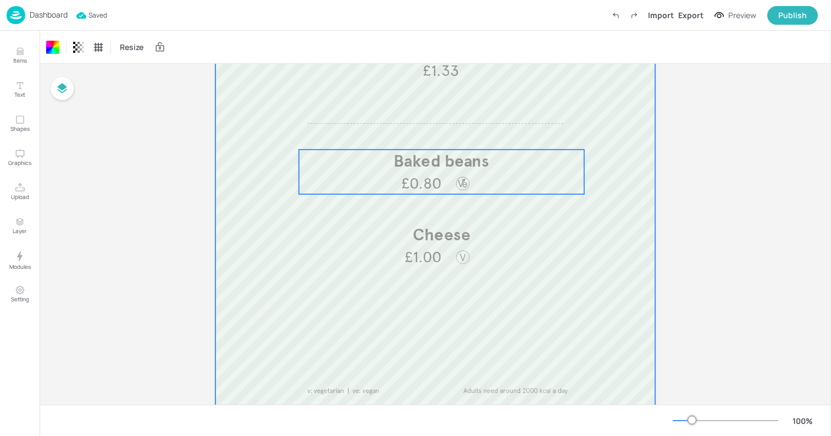
click at [430, 167] on span "Baked beans" at bounding box center [442, 161] width 96 height 20
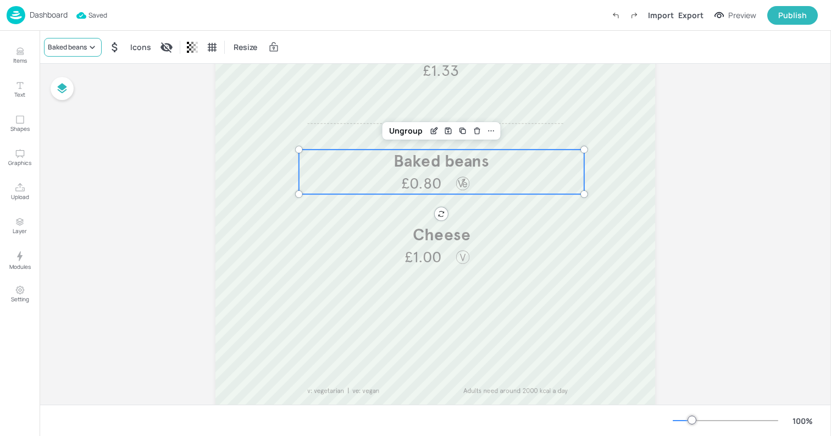
click at [87, 46] on icon at bounding box center [92, 47] width 11 height 11
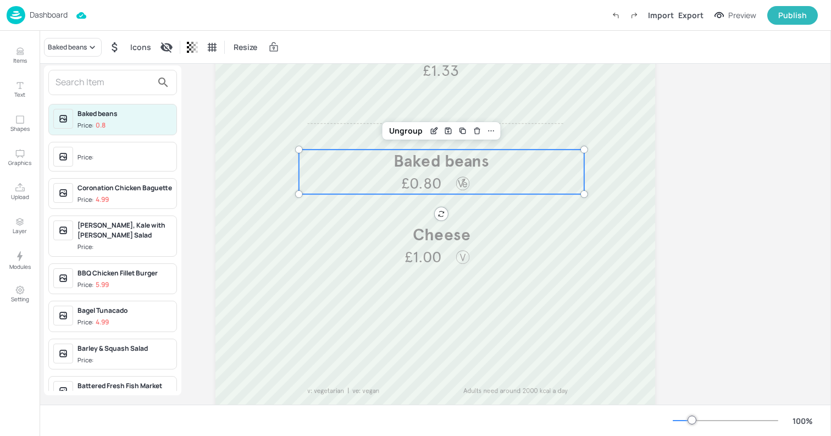
click at [108, 82] on input "text" at bounding box center [104, 83] width 97 height 18
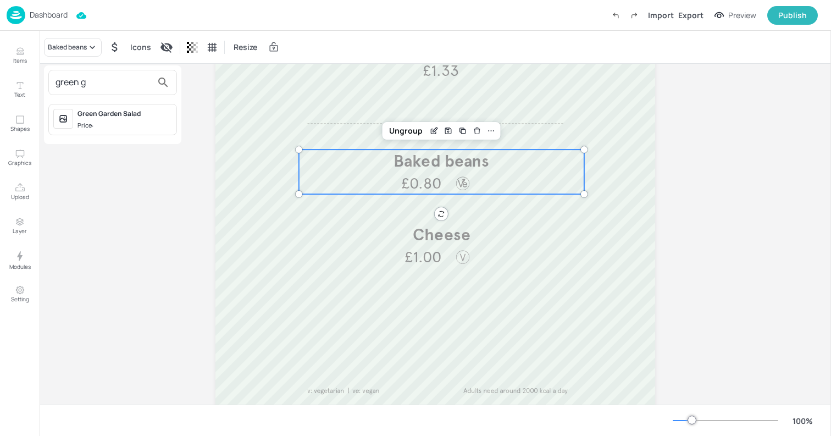
type input "green g"
click at [117, 117] on div "Green Garden Salad" at bounding box center [125, 114] width 95 height 10
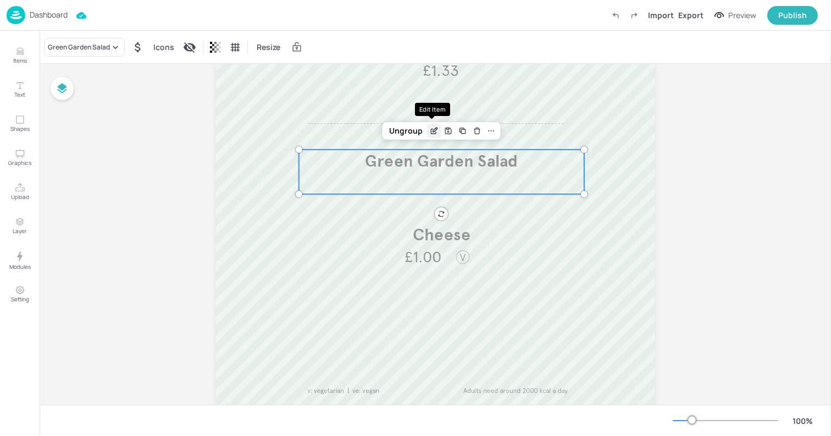
click at [431, 129] on icon "Edit Item" at bounding box center [433, 131] width 5 height 5
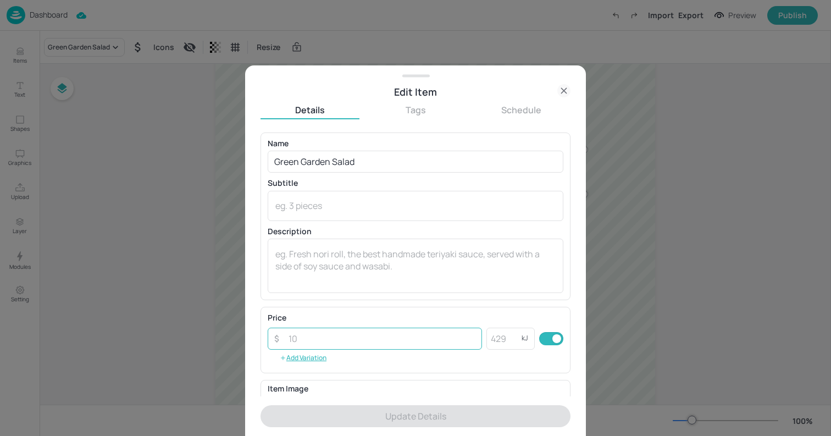
click at [368, 333] on input "number" at bounding box center [382, 339] width 200 height 22
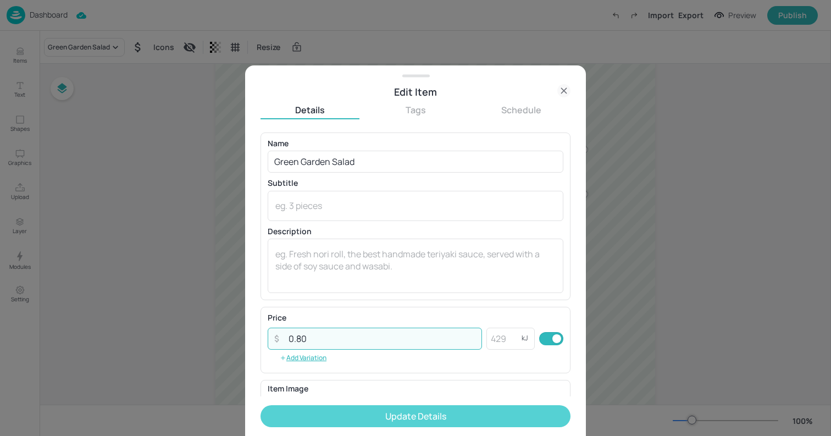
type input "0.80"
click at [405, 418] on button "Update Details" at bounding box center [416, 416] width 310 height 22
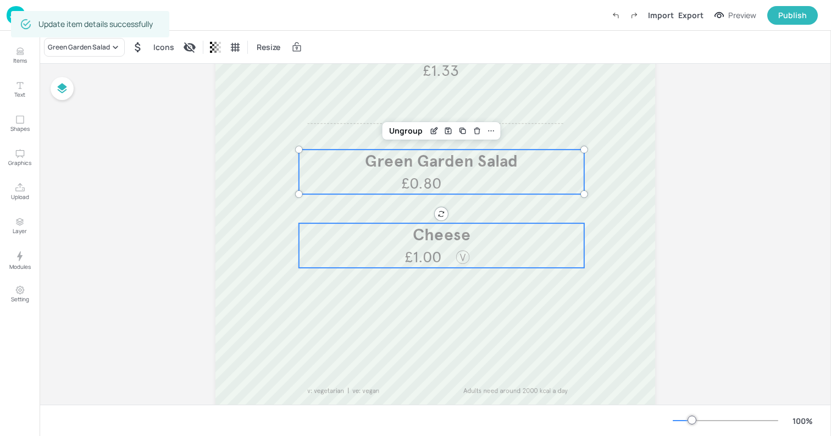
click at [443, 245] on span "Cheese" at bounding box center [442, 234] width 58 height 20
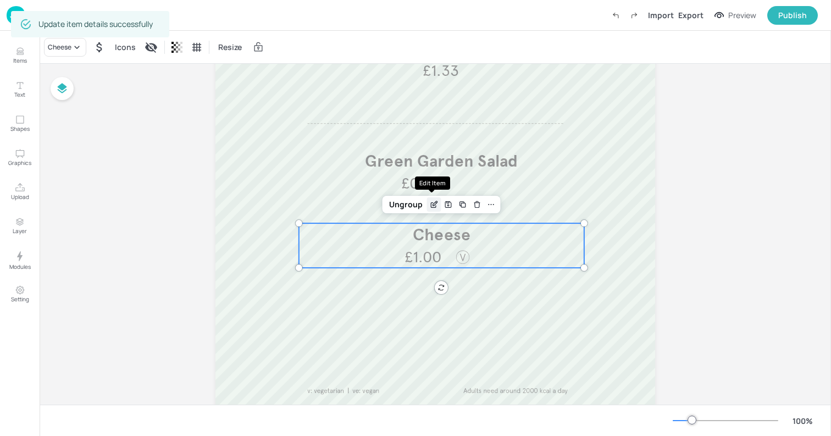
click at [433, 205] on icon "Edit Item" at bounding box center [433, 204] width 9 height 9
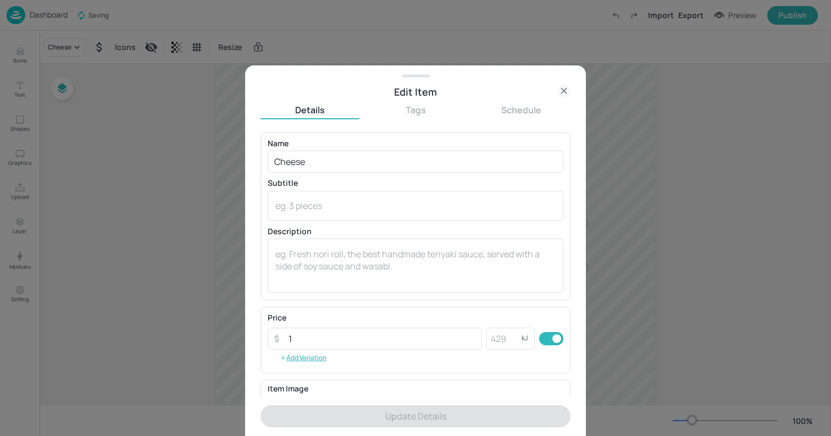
click at [561, 91] on icon at bounding box center [563, 90] width 13 height 13
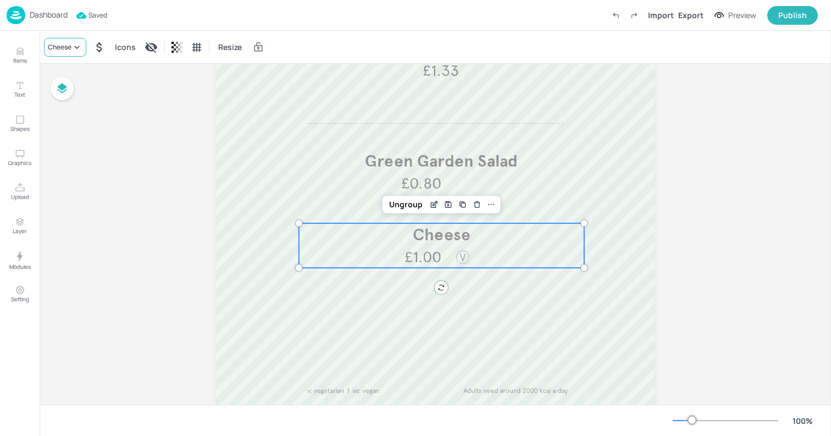
click at [67, 43] on div "Cheese" at bounding box center [60, 47] width 24 height 10
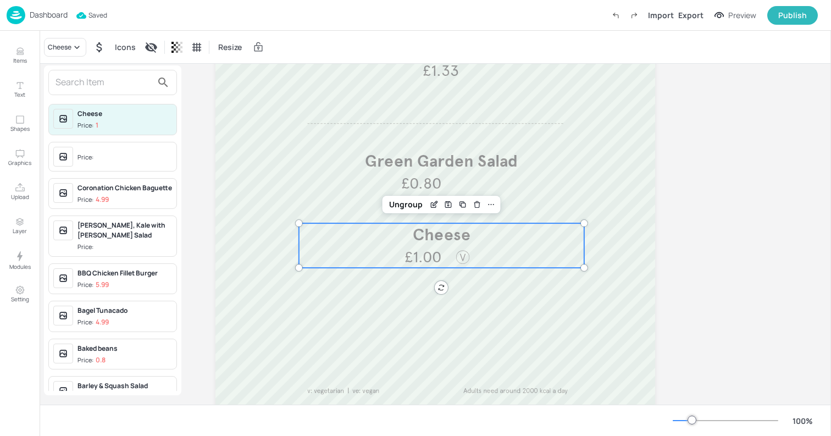
click at [100, 81] on input "text" at bounding box center [104, 83] width 97 height 18
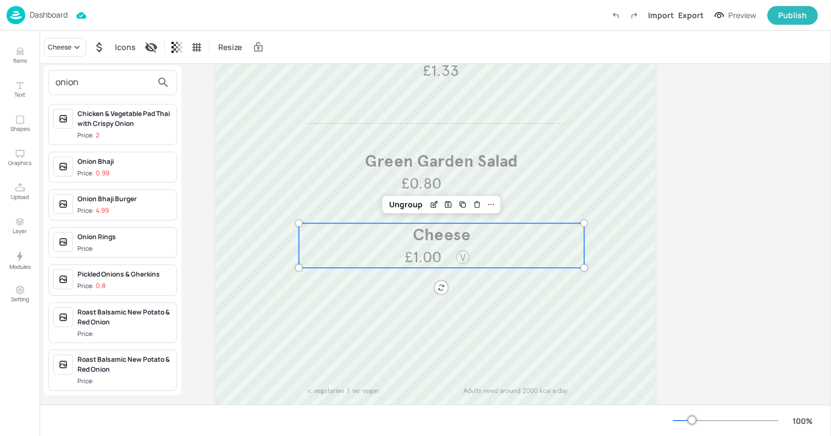
type input "onion"
click at [111, 244] on span "Price:" at bounding box center [125, 248] width 95 height 9
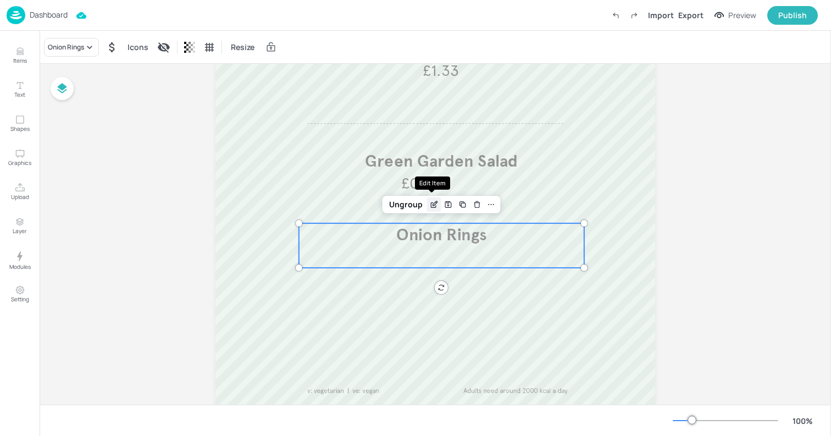
click at [433, 206] on icon "Edit Item" at bounding box center [435, 203] width 4 height 4
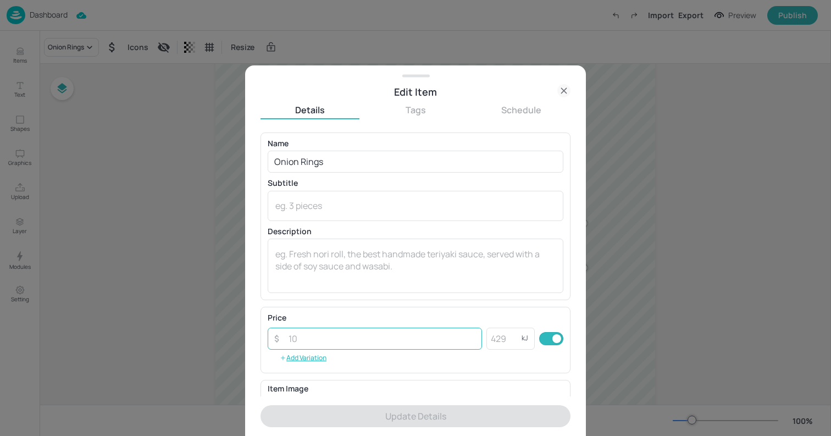
click at [375, 340] on input "number" at bounding box center [382, 339] width 200 height 22
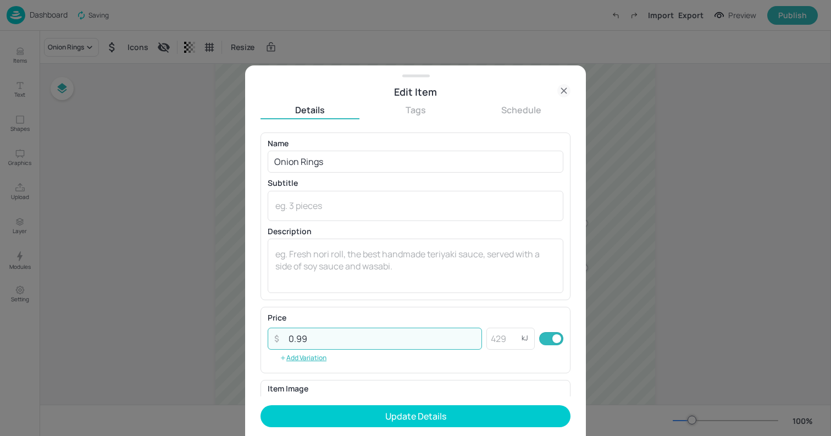
type input "0.99"
click at [261, 405] on button "Update Details" at bounding box center [416, 416] width 310 height 22
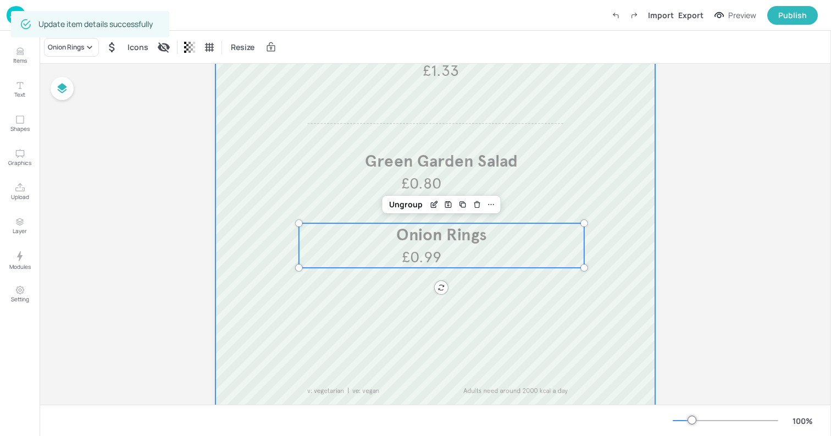
click at [290, 284] on div at bounding box center [436, 61] width 440 height 704
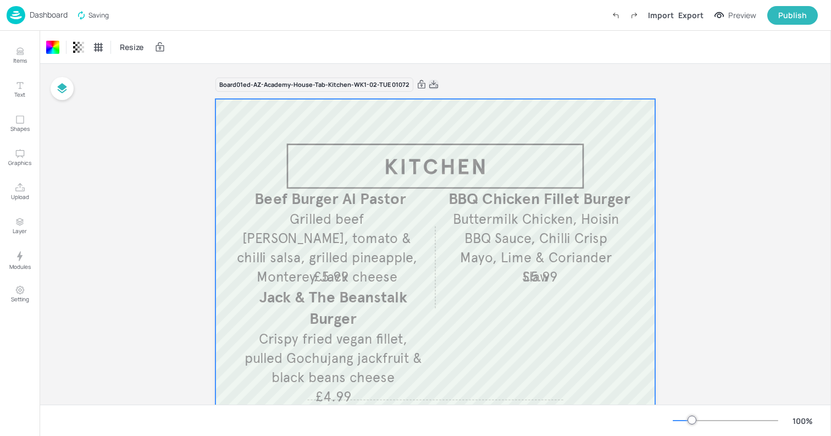
click at [430, 85] on icon at bounding box center [434, 84] width 10 height 11
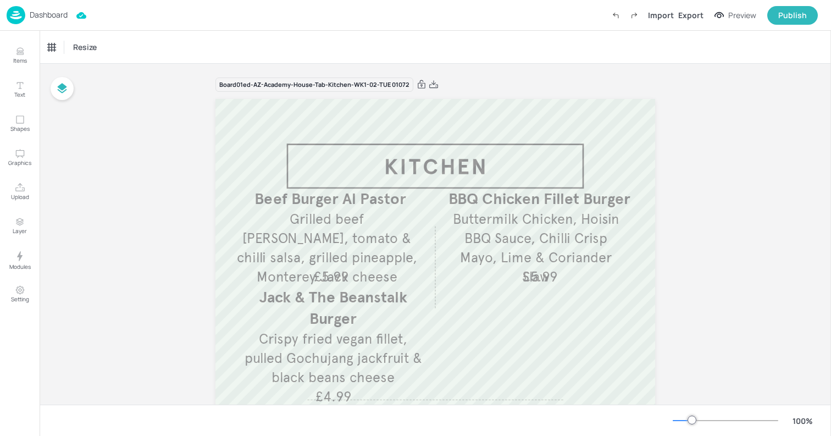
click at [34, 14] on p "Dashboard" at bounding box center [49, 15] width 38 height 8
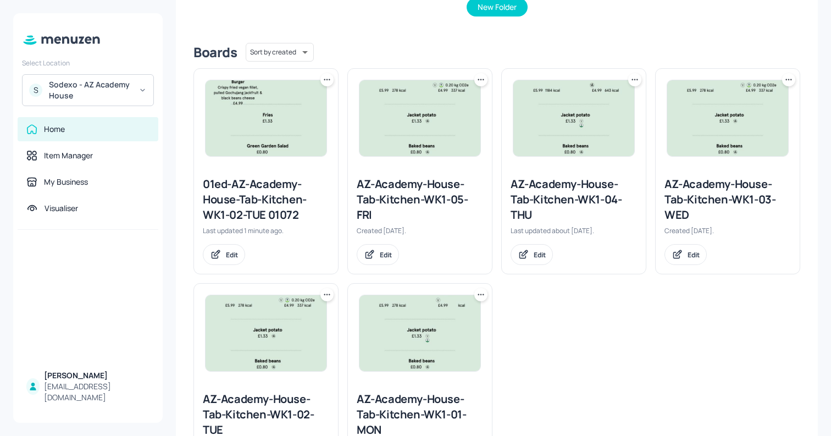
scroll to position [259, 0]
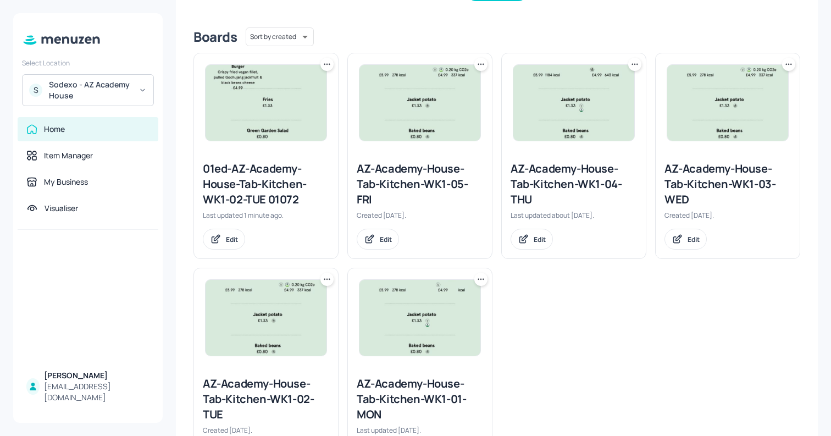
click at [637, 64] on icon at bounding box center [635, 64] width 11 height 11
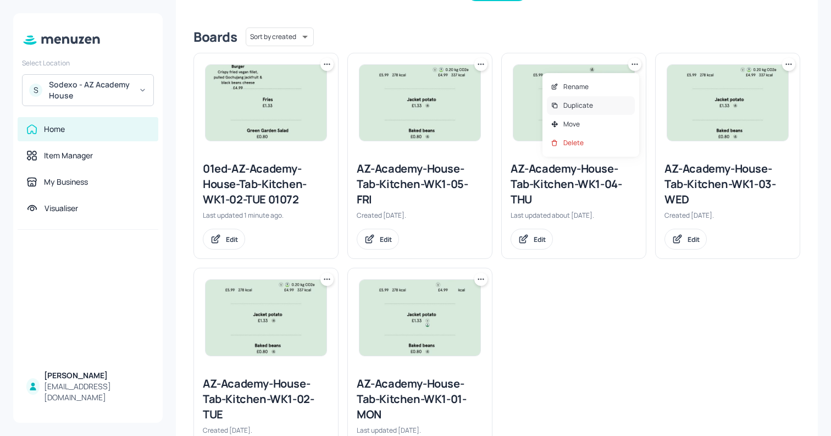
click at [621, 111] on div "Duplicate" at bounding box center [591, 105] width 88 height 19
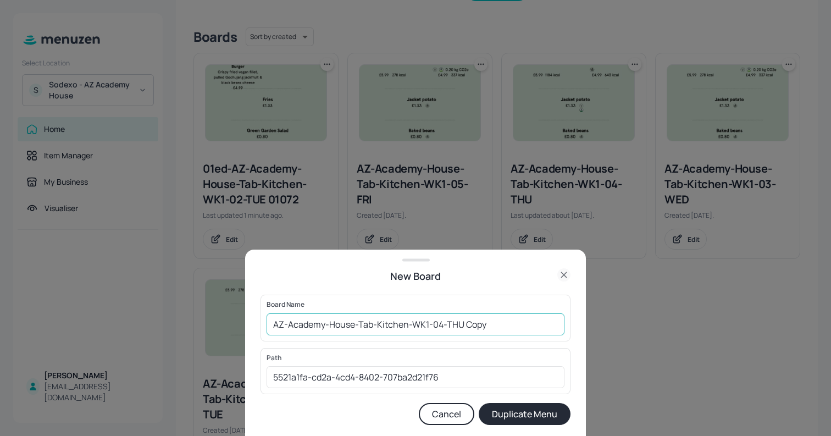
click at [477, 325] on input "AZ-Academy-House-Tab-Kitchen-WK1-04-THU Copy" at bounding box center [416, 324] width 298 height 22
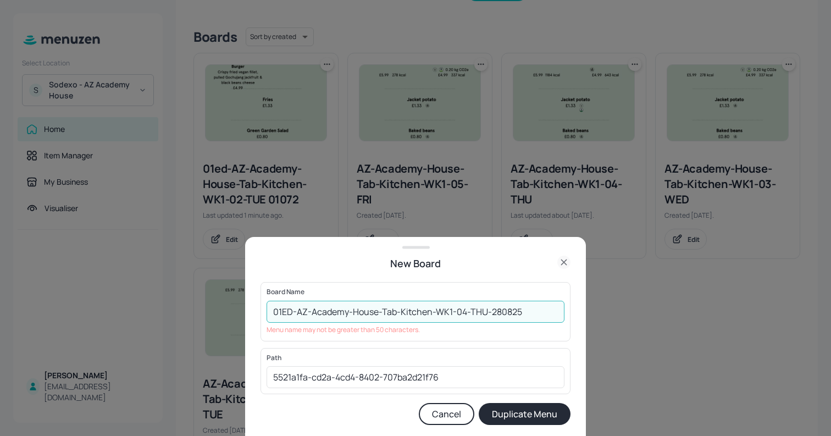
click at [522, 311] on input "01ED-AZ-Academy-House-Tab-Kitchen-WK1-04-THU-280825" at bounding box center [416, 312] width 298 height 22
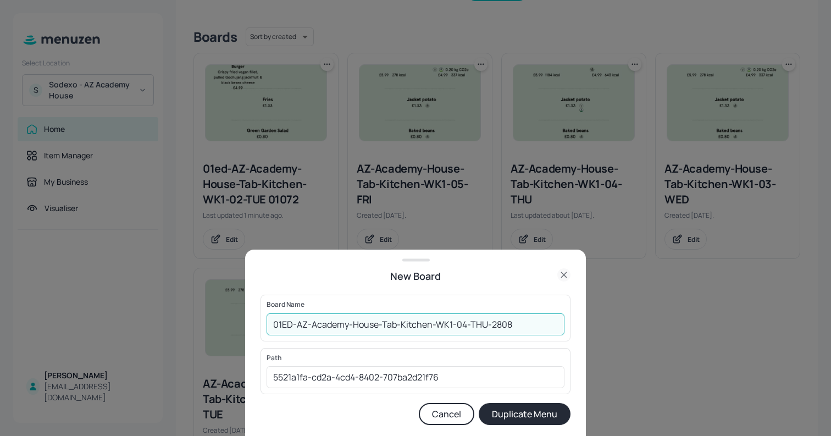
type input "01ED-AZ-Academy-House-Tab-Kitchen-WK1-04-THU-2808"
click at [542, 415] on button "Duplicate Menu" at bounding box center [525, 414] width 92 height 22
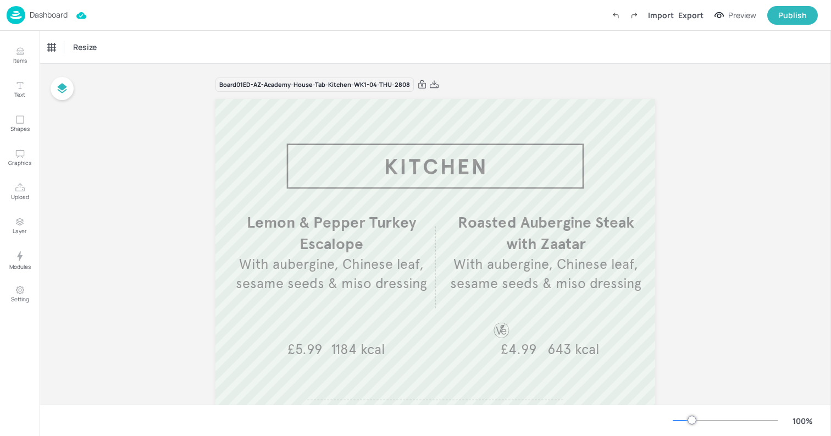
click at [54, 14] on p "Dashboard" at bounding box center [49, 15] width 38 height 8
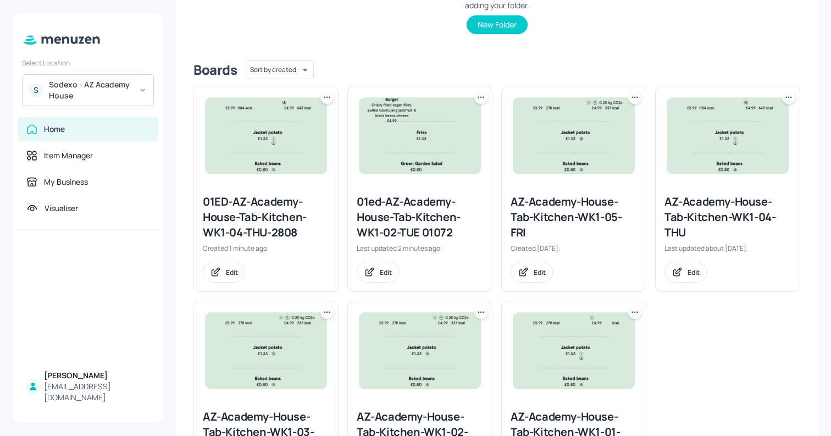
scroll to position [224, 0]
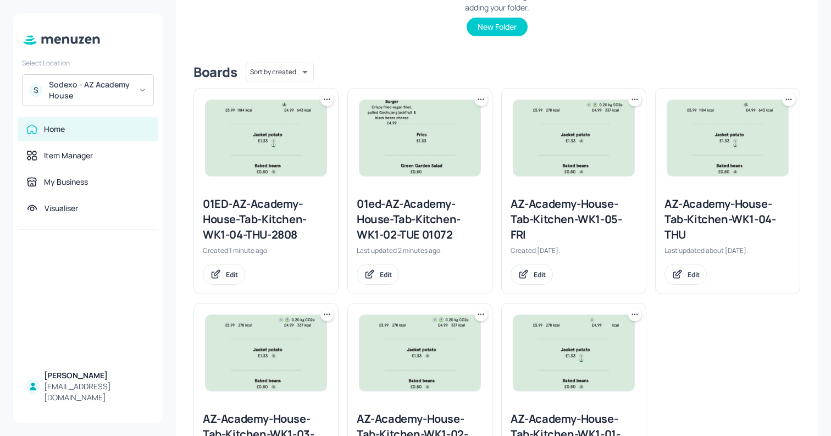
click at [329, 99] on icon at bounding box center [327, 99] width 11 height 11
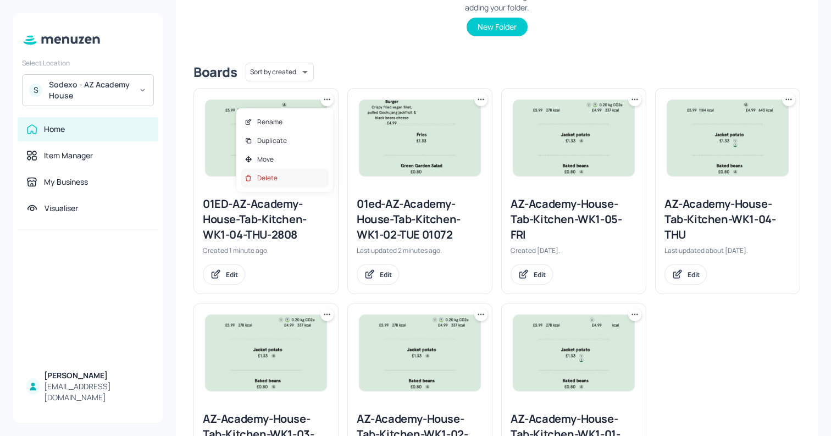
click at [268, 179] on p "Delete" at bounding box center [267, 178] width 20 height 10
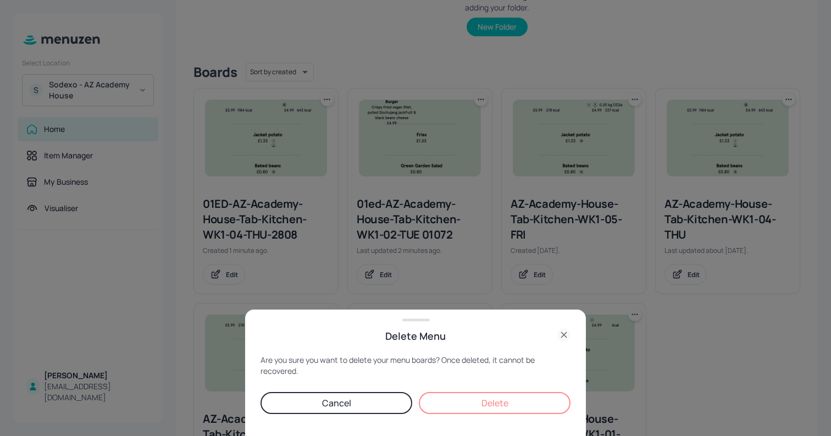
click at [543, 398] on button "Delete" at bounding box center [495, 403] width 152 height 22
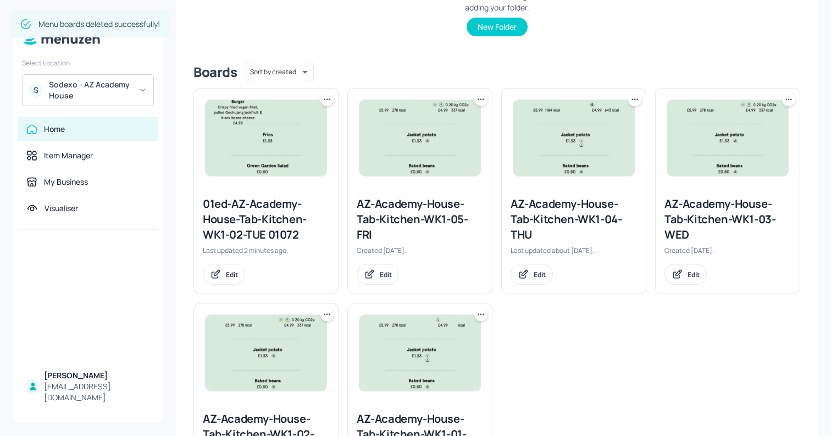
scroll to position [0, 0]
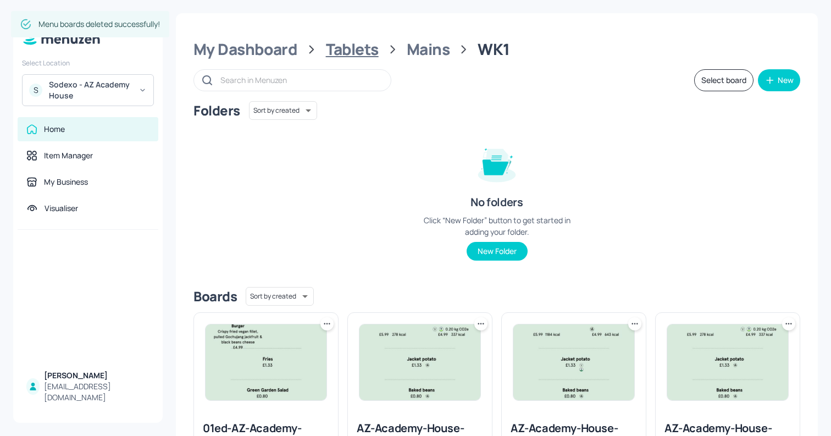
click at [374, 47] on div "Tablets" at bounding box center [352, 50] width 53 height 20
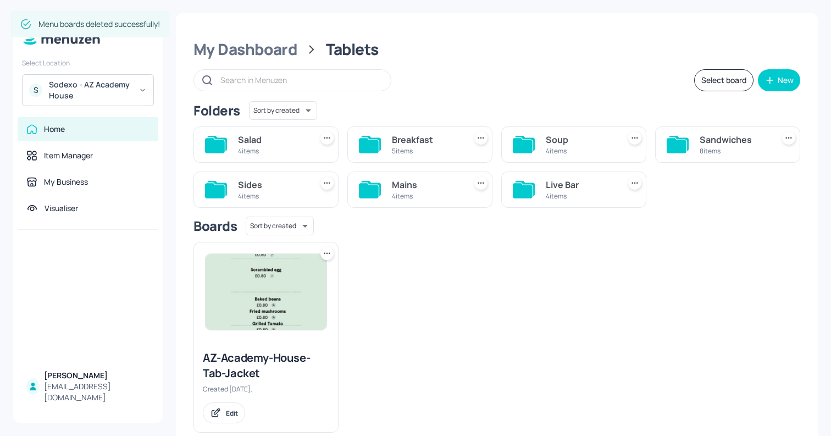
click at [290, 182] on div "Sides" at bounding box center [272, 184] width 69 height 13
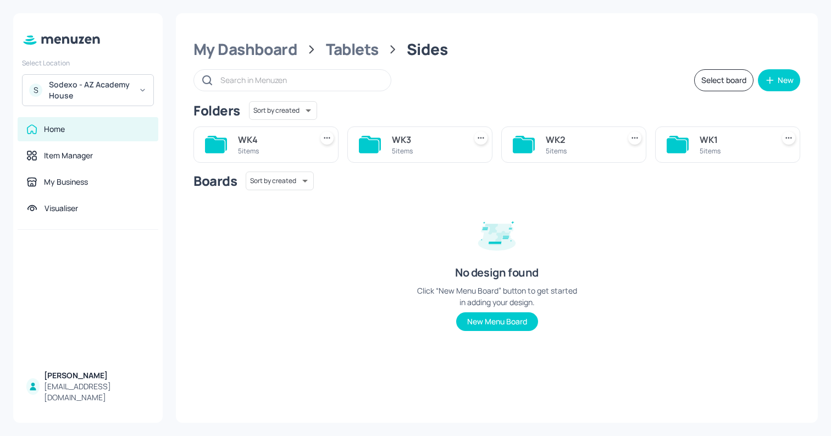
click at [737, 141] on div "WK1" at bounding box center [734, 139] width 69 height 13
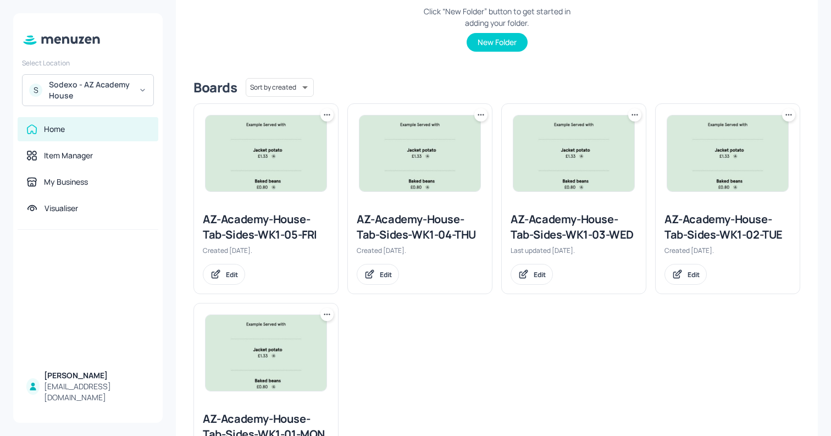
scroll to position [293, 0]
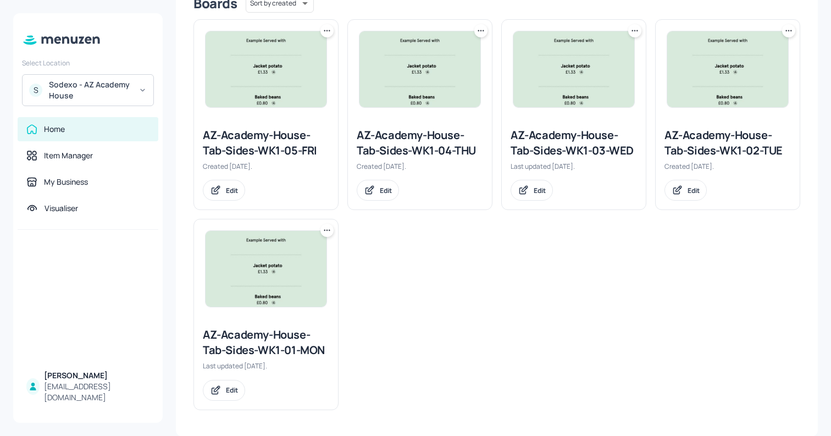
click at [477, 25] on icon at bounding box center [481, 30] width 11 height 11
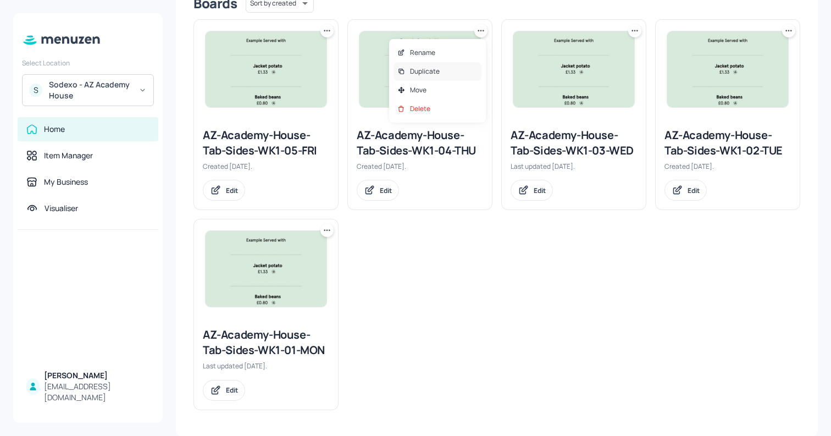
click at [456, 71] on div "Duplicate" at bounding box center [438, 71] width 88 height 19
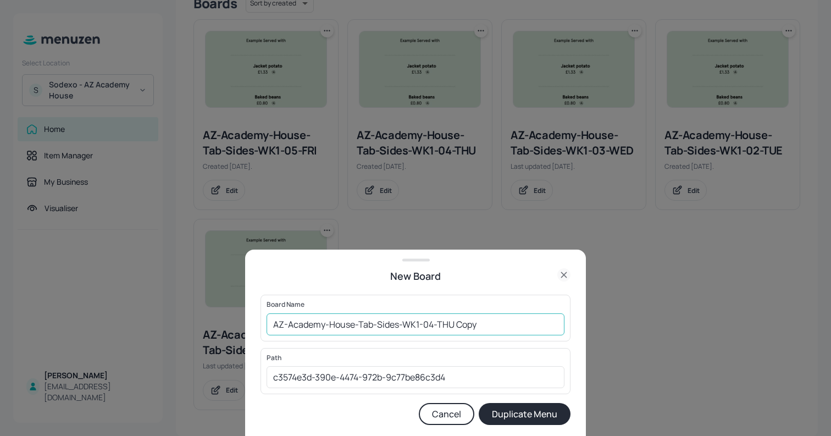
click at [463, 323] on input "AZ-Academy-House-Tab-Sides-WK1-04-THU Copy" at bounding box center [416, 324] width 298 height 22
type input "01-EDIT-AZ-Academy-House-Tab-Sides-WK1-04-THU 2808"
click at [559, 415] on button "Duplicate Menu" at bounding box center [525, 414] width 92 height 22
